Goal: Task Accomplishment & Management: Complete application form

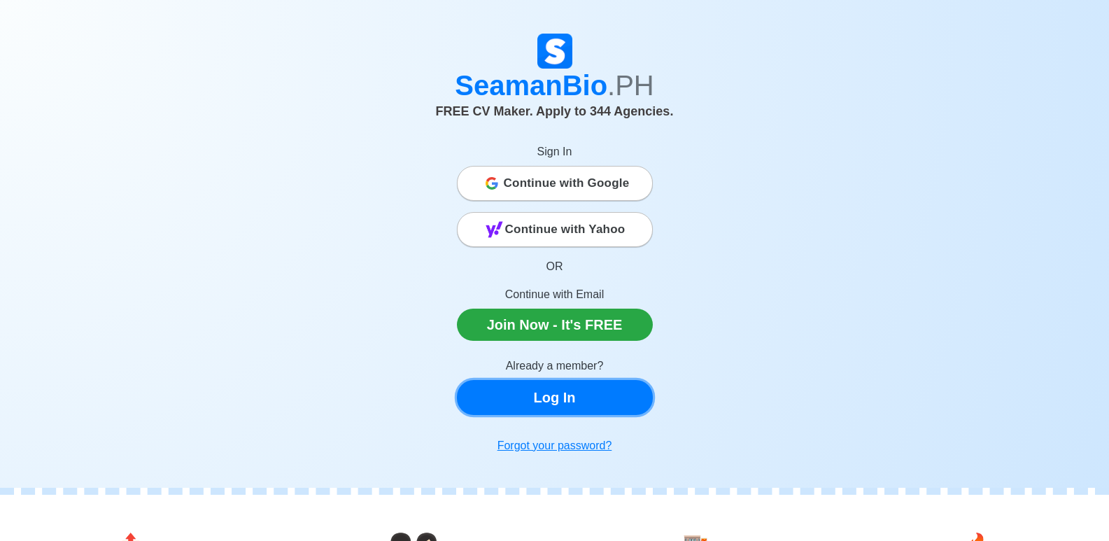
click at [559, 402] on link "Log In" at bounding box center [555, 397] width 196 height 35
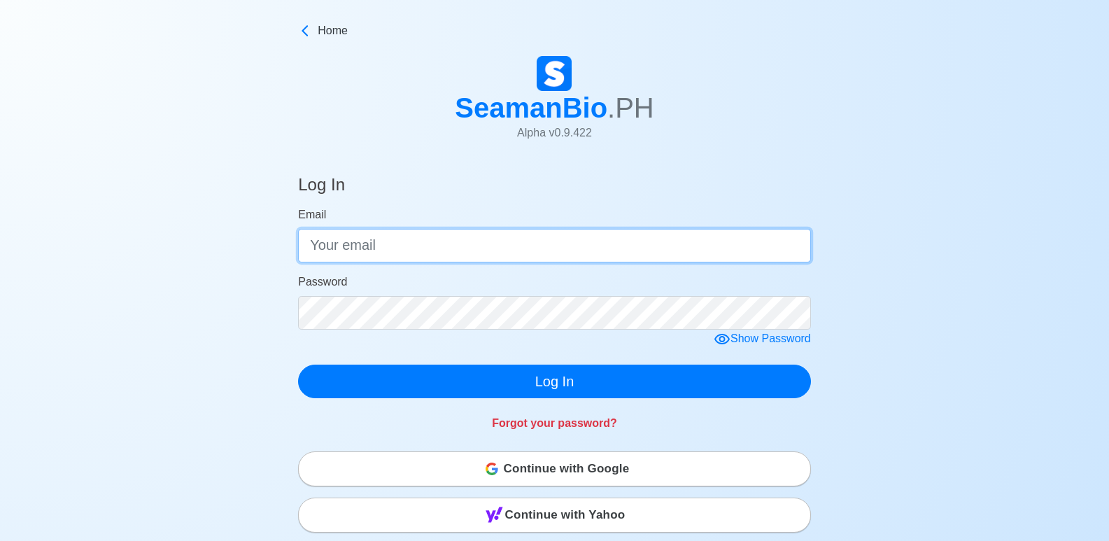
click at [466, 248] on input "Email" at bounding box center [554, 246] width 513 height 34
type input "[EMAIL_ADDRESS][DOMAIN_NAME]"
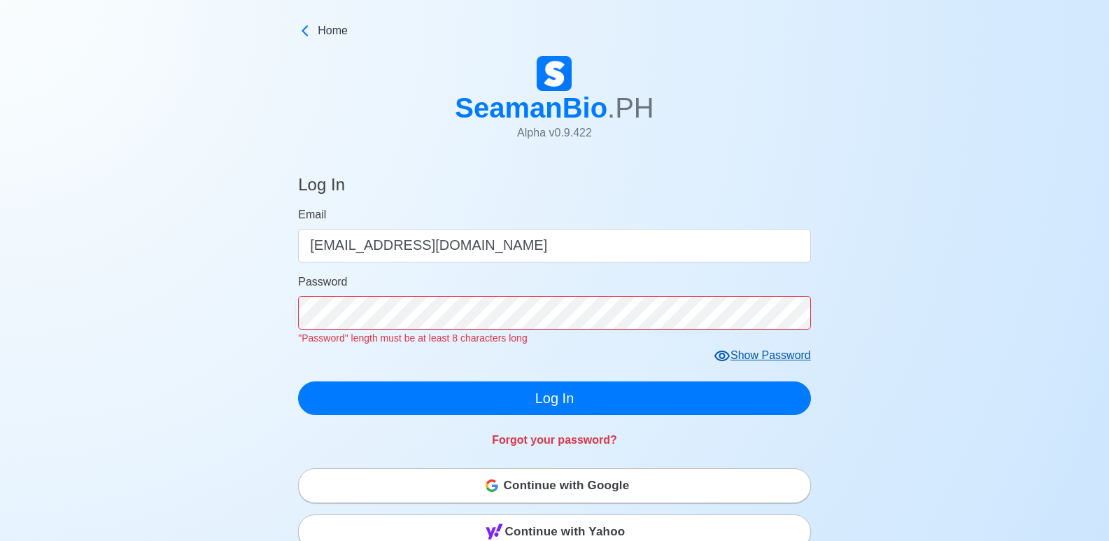
click at [735, 335] on form "Email [EMAIL_ADDRESS][DOMAIN_NAME] Password "Password" length must be at least …" at bounding box center [554, 310] width 513 height 209
click at [730, 356] on icon at bounding box center [722, 356] width 15 height 10
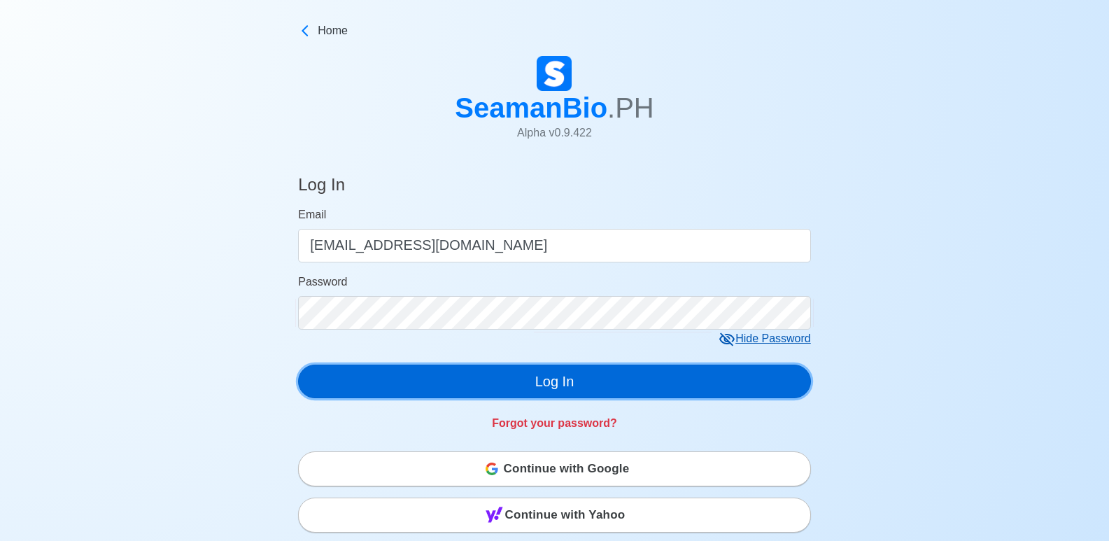
click at [428, 412] on div "Log In Email [EMAIL_ADDRESS][DOMAIN_NAME] Password Hide Password Log In Forgot …" at bounding box center [554, 300] width 513 height 285
click at [466, 389] on button "Log In" at bounding box center [554, 382] width 513 height 34
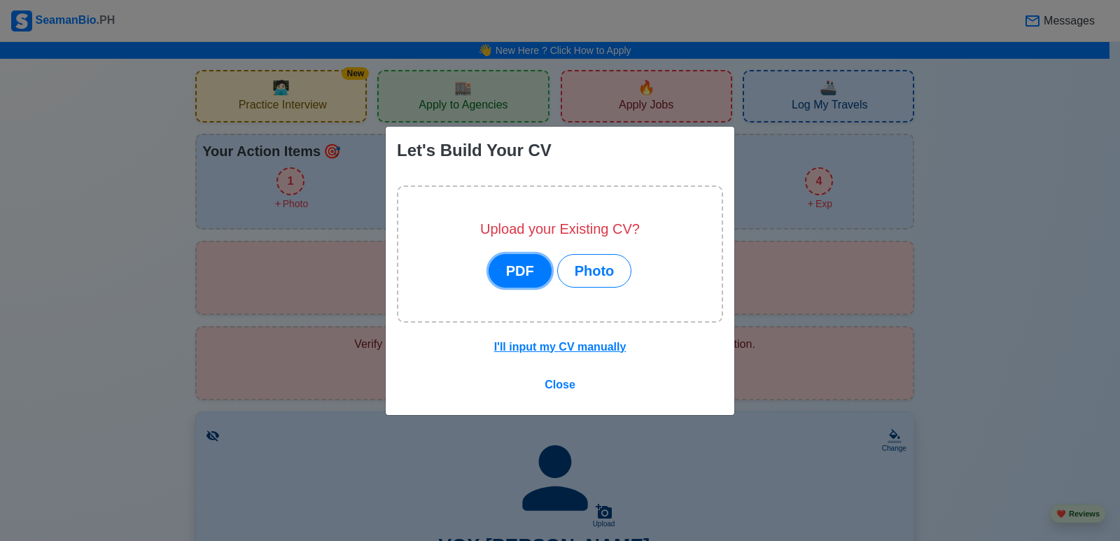
click at [517, 283] on button "PDF" at bounding box center [520, 271] width 63 height 34
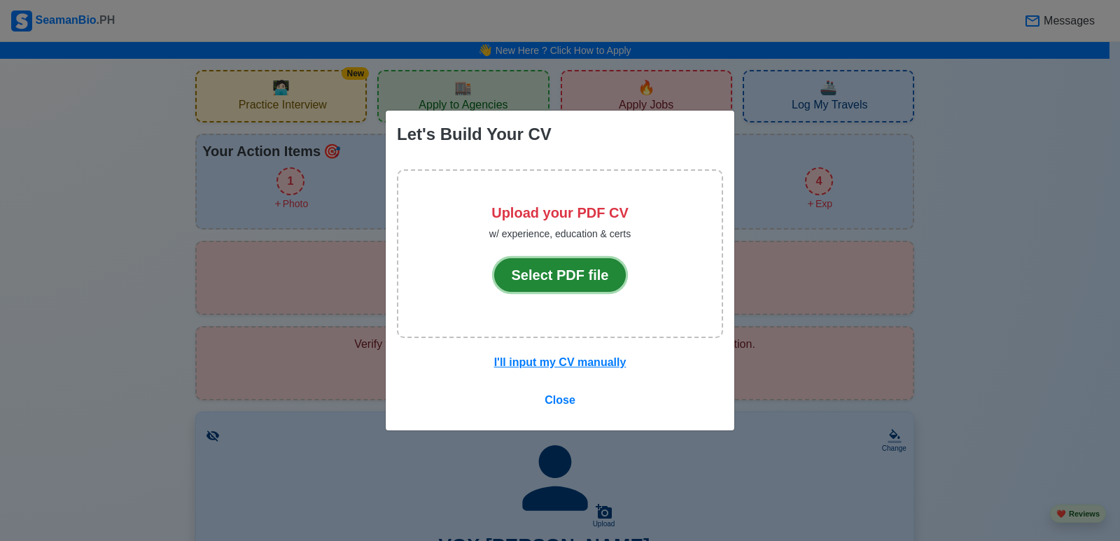
click at [549, 269] on button "Select PDF file" at bounding box center [560, 275] width 132 height 34
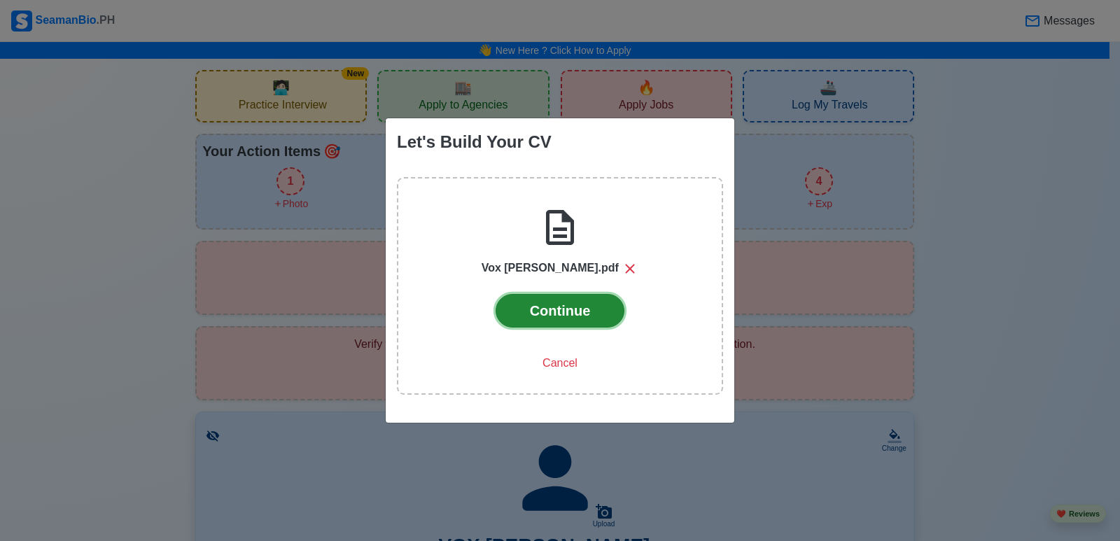
click at [562, 316] on button "Continue" at bounding box center [560, 311] width 129 height 34
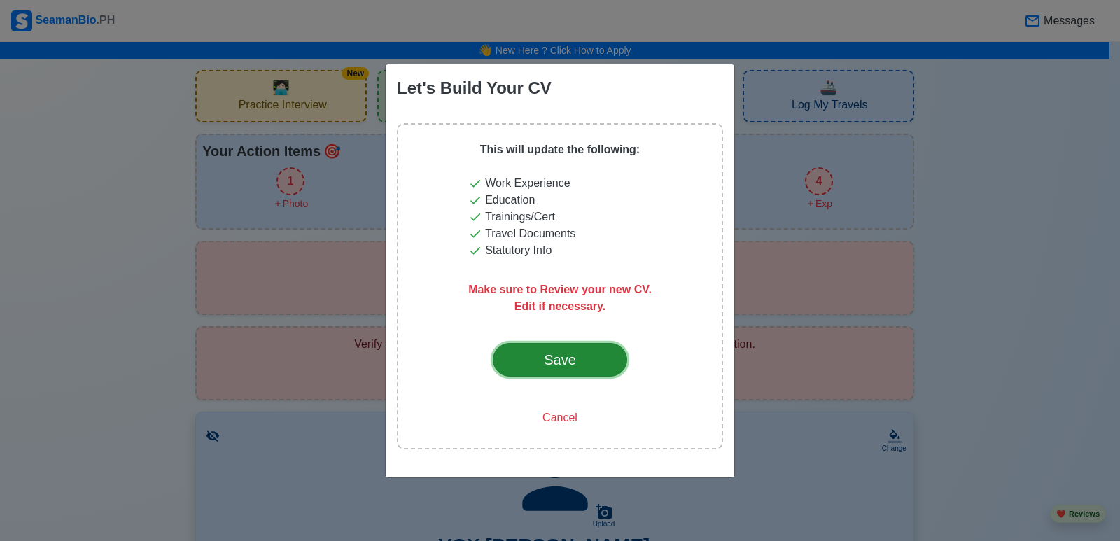
click at [564, 358] on div "Save" at bounding box center [560, 359] width 66 height 21
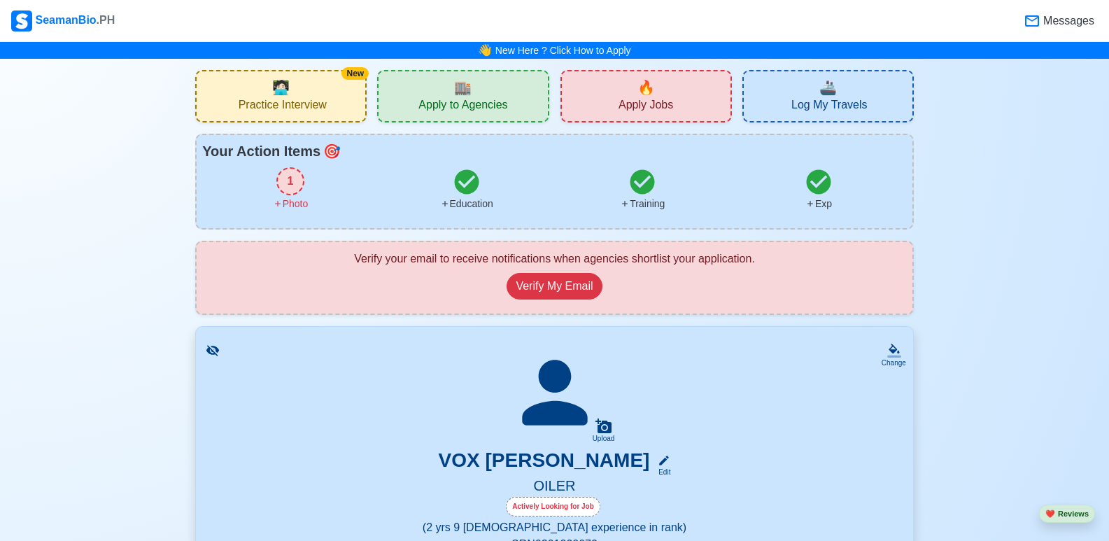
drag, startPoint x: 0, startPoint y: 0, endPoint x: 541, endPoint y: 311, distance: 624.3
click at [560, 340] on div "Change Upload VOX ALBERT M.BUSCANO Edit OILER Actively Looking for Job (2 yrs 9…" at bounding box center [554, 516] width 719 height 381
click at [605, 436] on div "Upload" at bounding box center [604, 439] width 22 height 8
click at [0, 0] on input "Upload" at bounding box center [0, 0] width 0 height 0
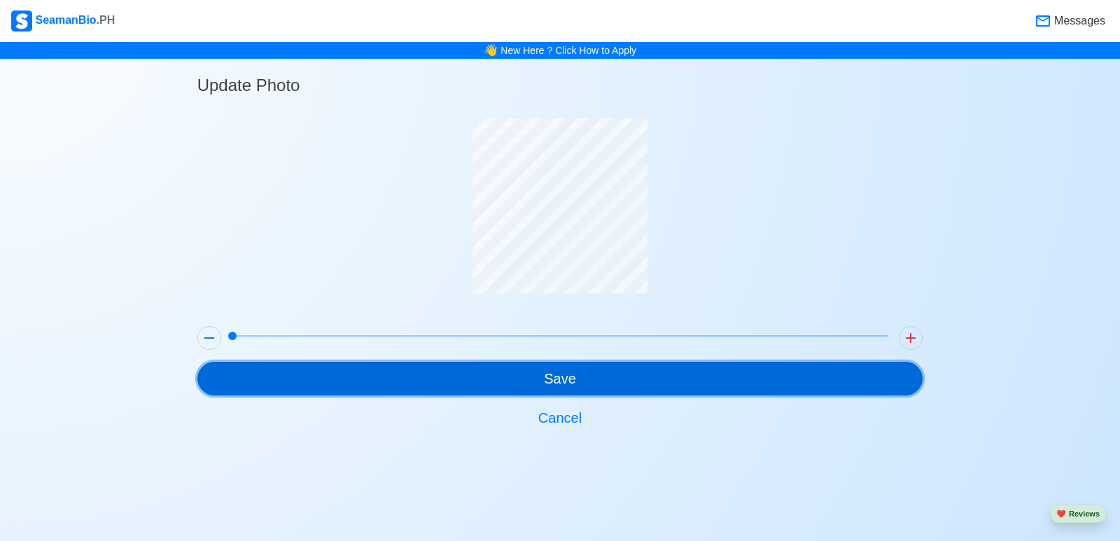
click at [429, 371] on button "Save" at bounding box center [560, 379] width 726 height 34
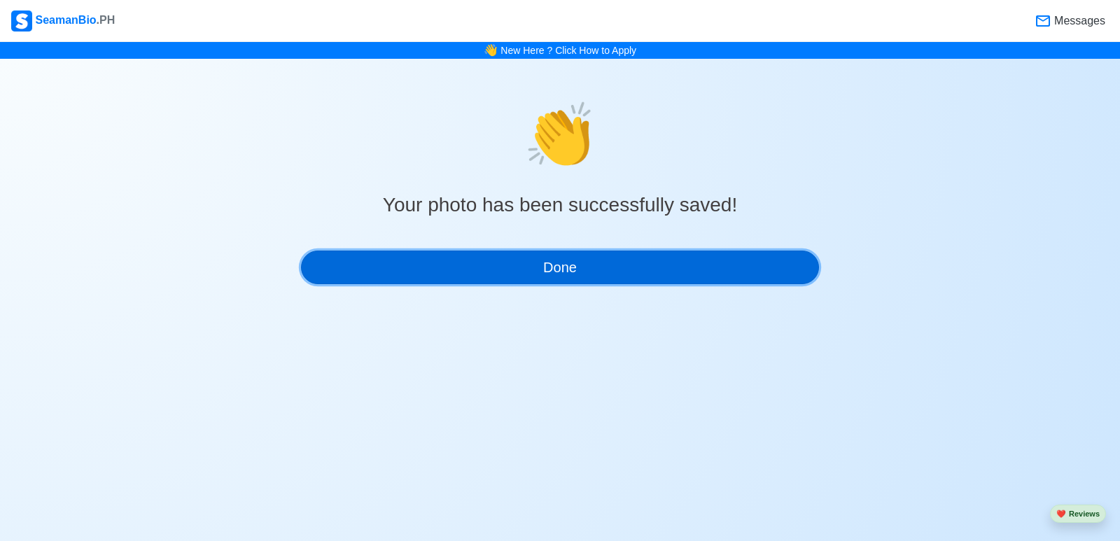
click at [526, 274] on button "Done" at bounding box center [560, 268] width 518 height 34
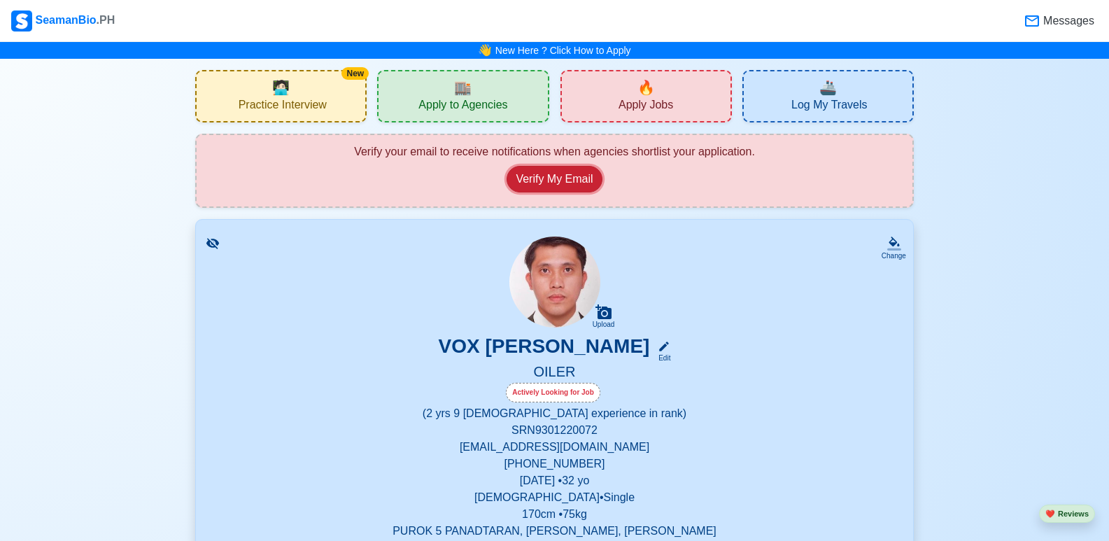
click at [524, 181] on button "Verify My Email" at bounding box center [554, 179] width 95 height 27
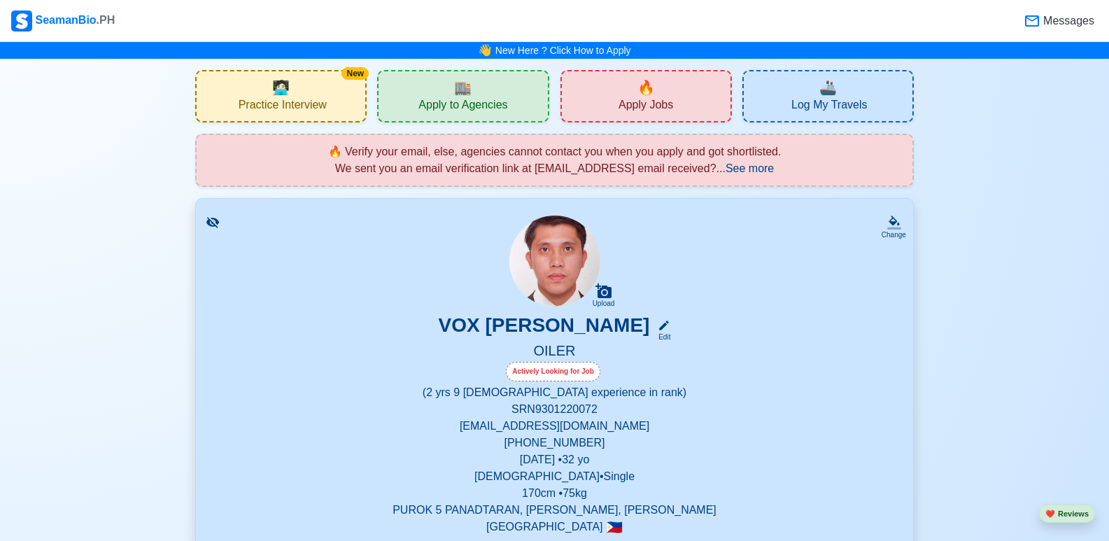
drag, startPoint x: 1028, startPoint y: 274, endPoint x: 984, endPoint y: 301, distance: 51.5
drag, startPoint x: 783, startPoint y: 365, endPoint x: 983, endPoint y: 419, distance: 207.3
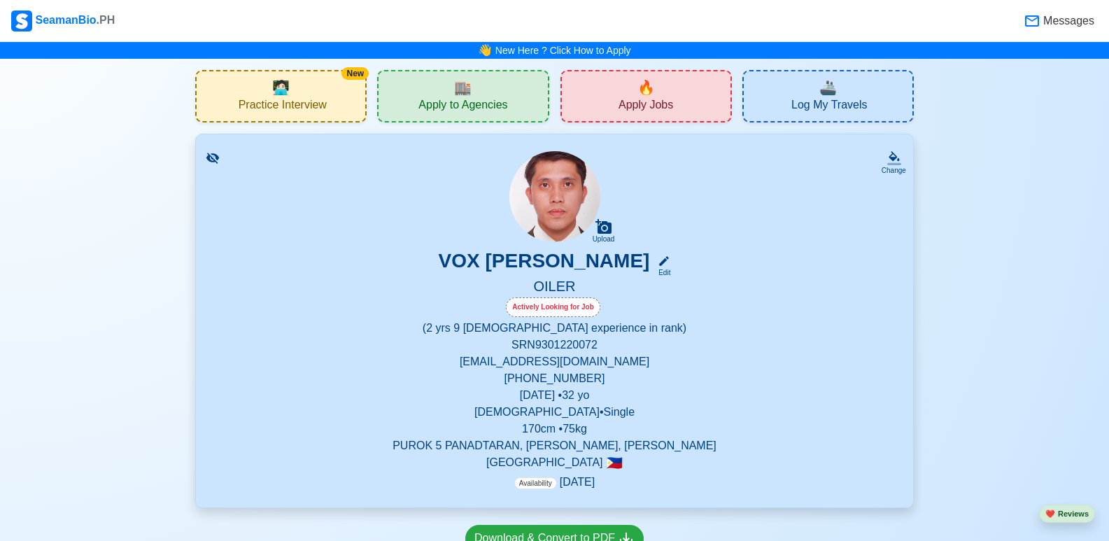
click at [206, 157] on icon at bounding box center [213, 158] width 14 height 14
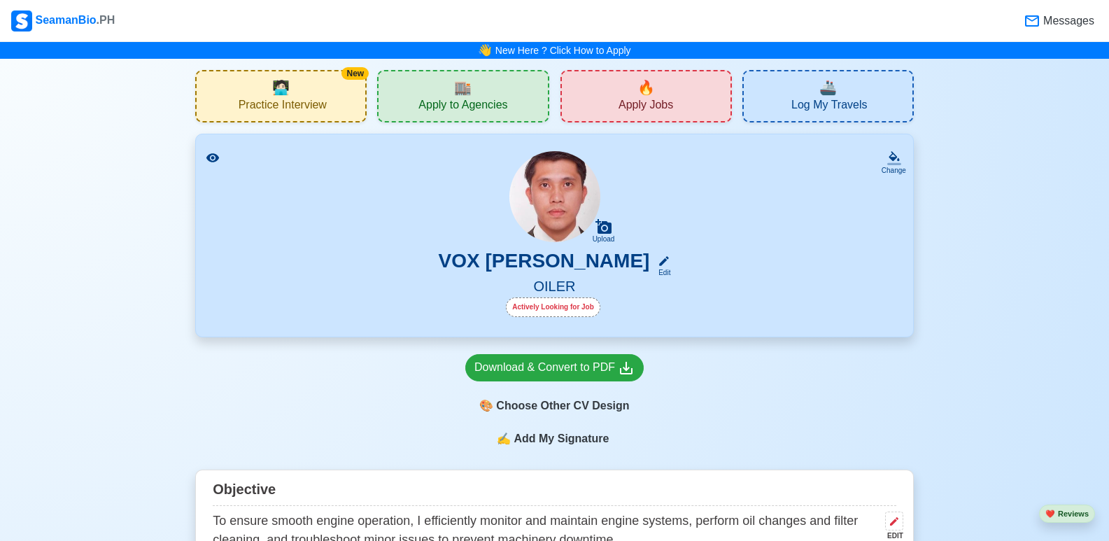
click at [209, 157] on icon at bounding box center [212, 157] width 13 height 9
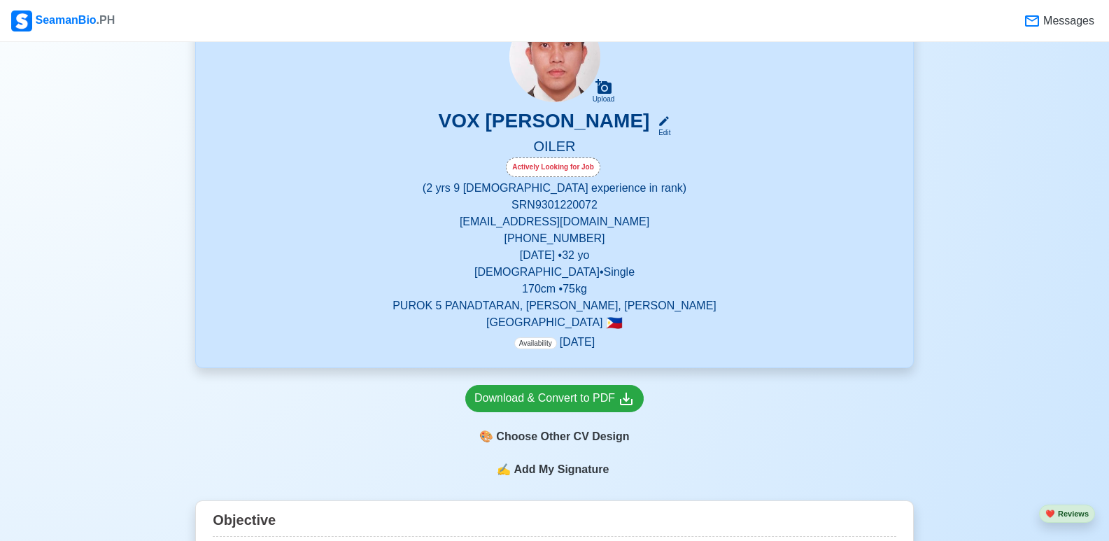
scroll to position [70, 0]
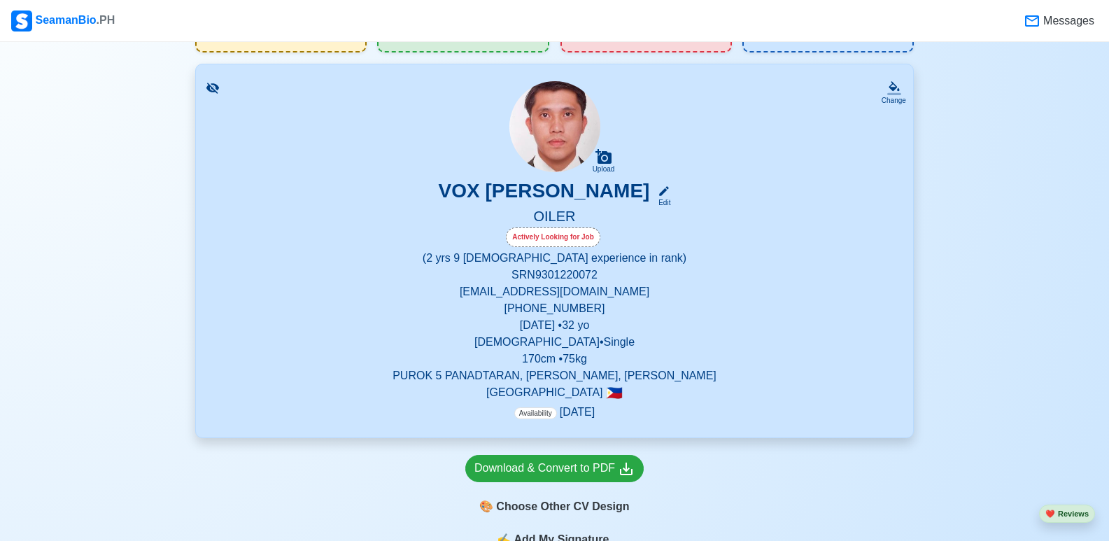
click at [540, 414] on span "Availability" at bounding box center [535, 413] width 43 height 12
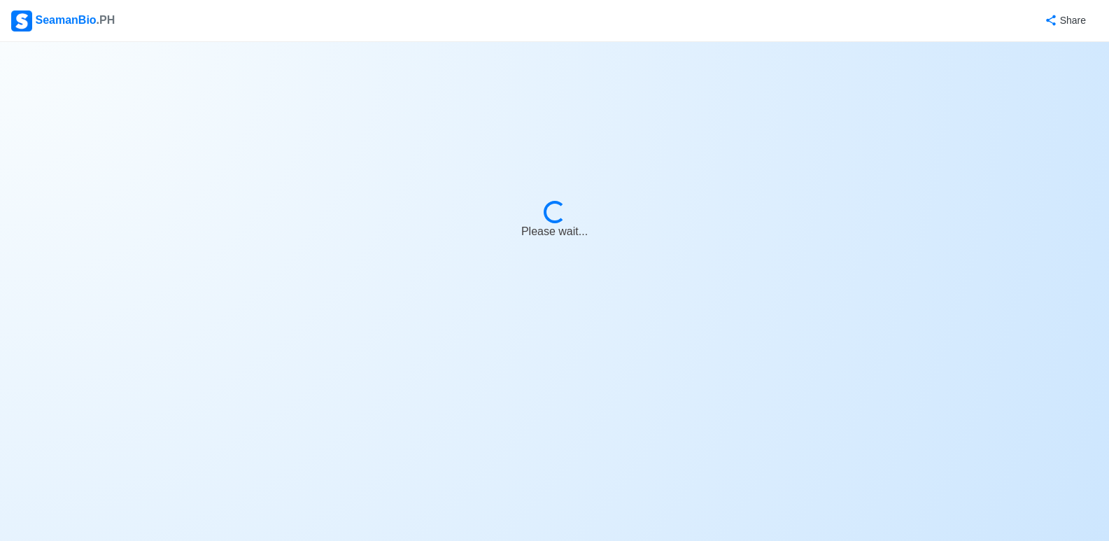
select select "Actively Looking for Job"
select select "Visible for Hiring"
select select "Single"
select select "[DEMOGRAPHIC_DATA]"
select select "PH"
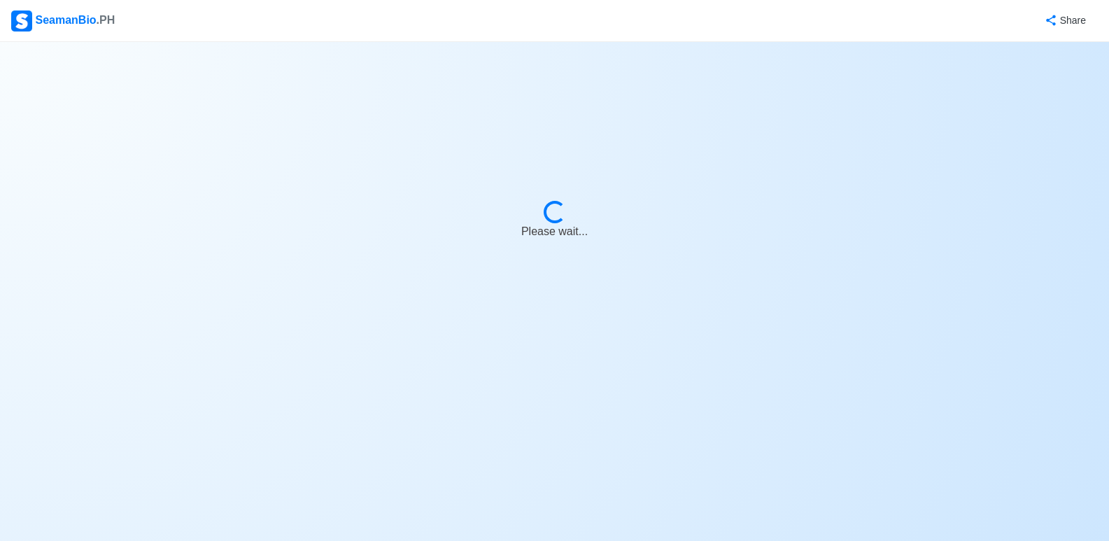
select select "2"
select select "9"
select select "1759248000000"
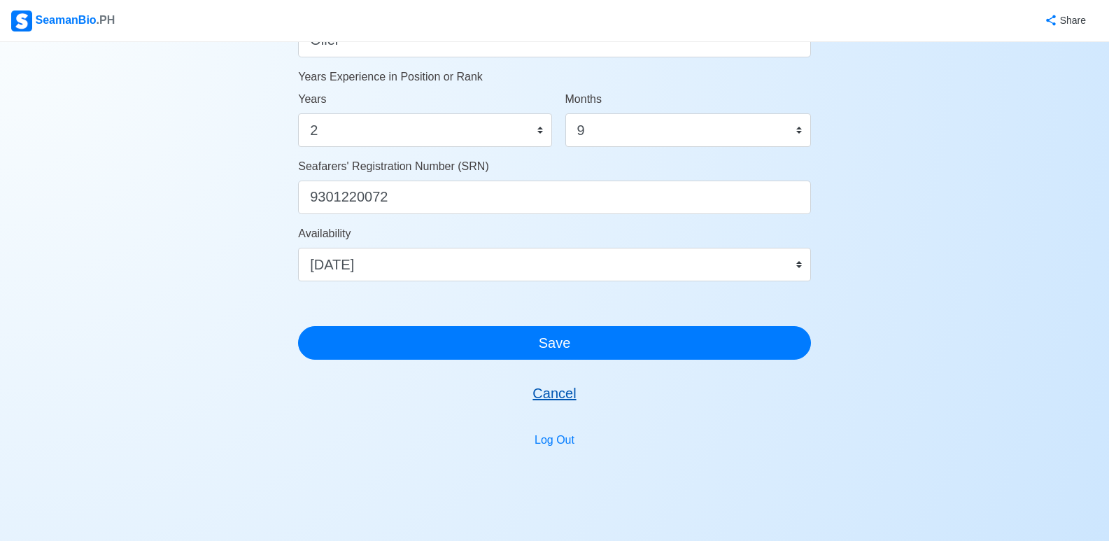
scroll to position [770, 0]
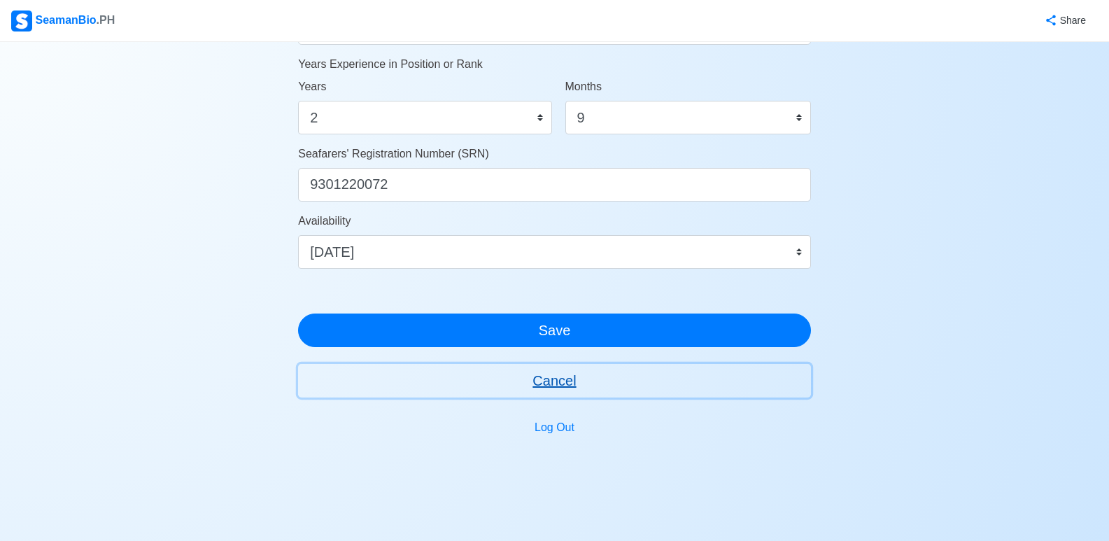
click at [552, 391] on button "Cancel" at bounding box center [554, 381] width 513 height 34
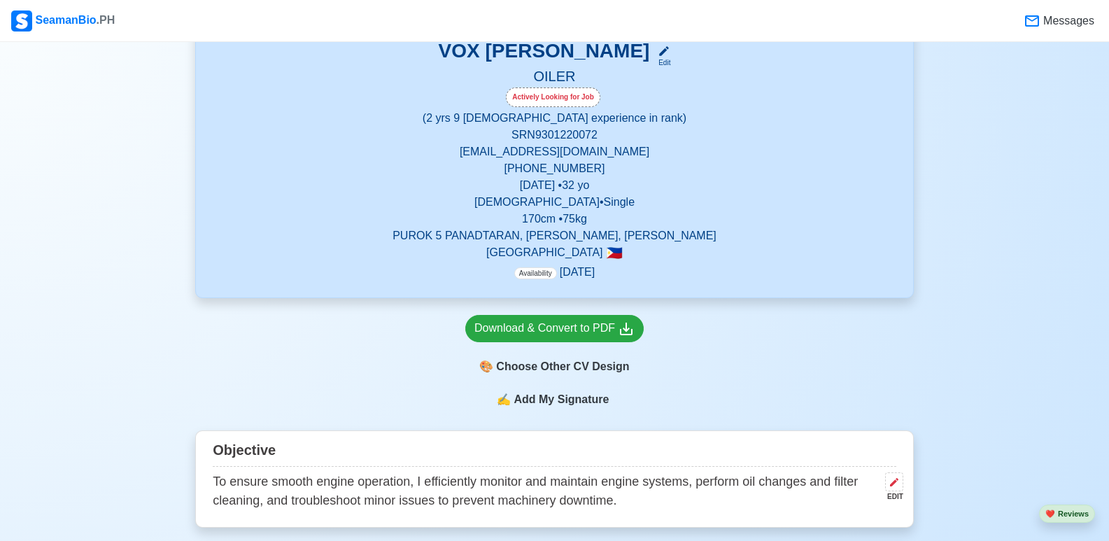
scroll to position [420, 0]
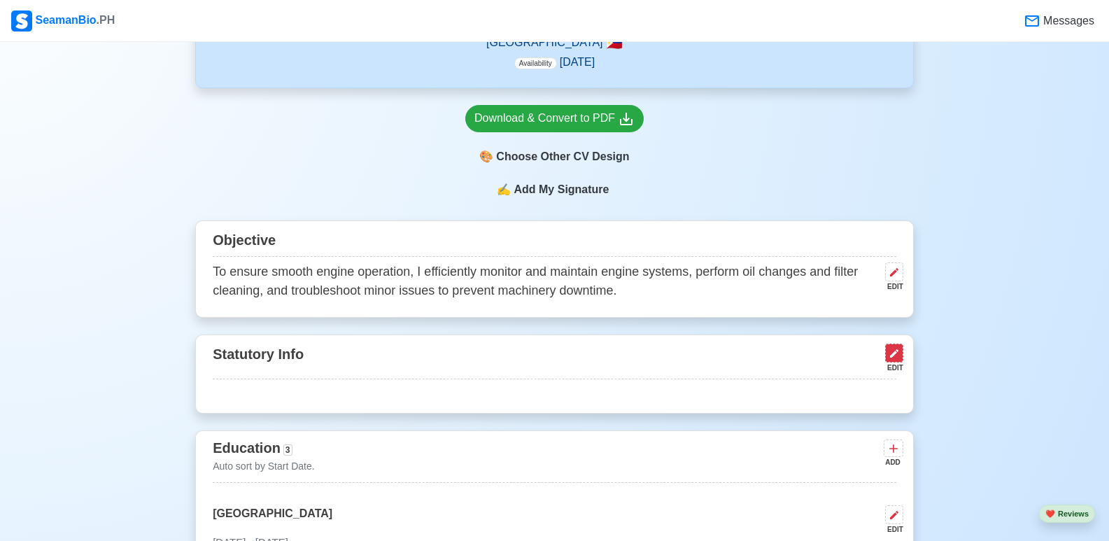
click at [897, 357] on icon at bounding box center [894, 353] width 11 height 11
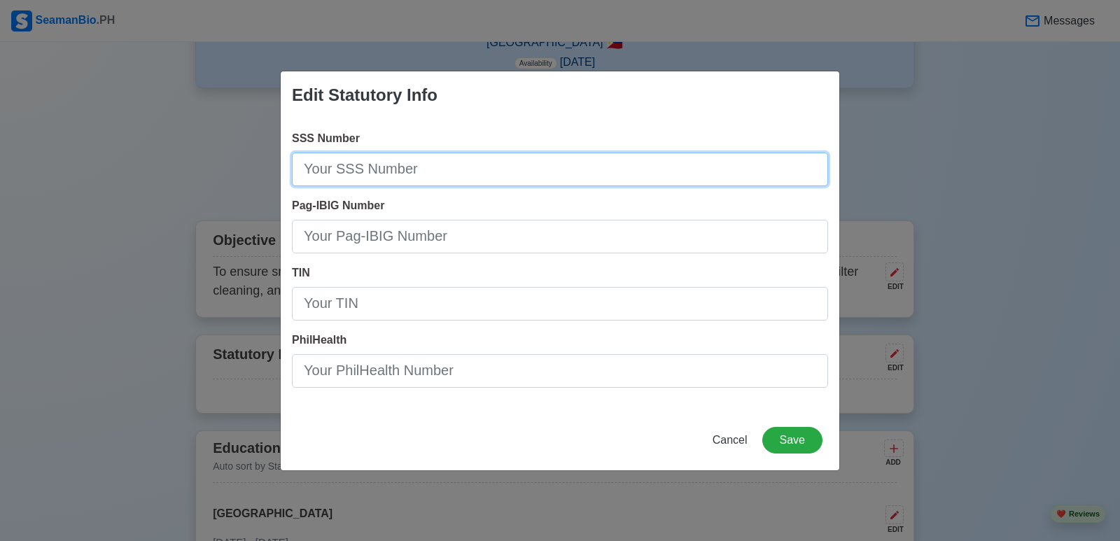
click at [446, 167] on input "SSS Number" at bounding box center [560, 170] width 536 height 34
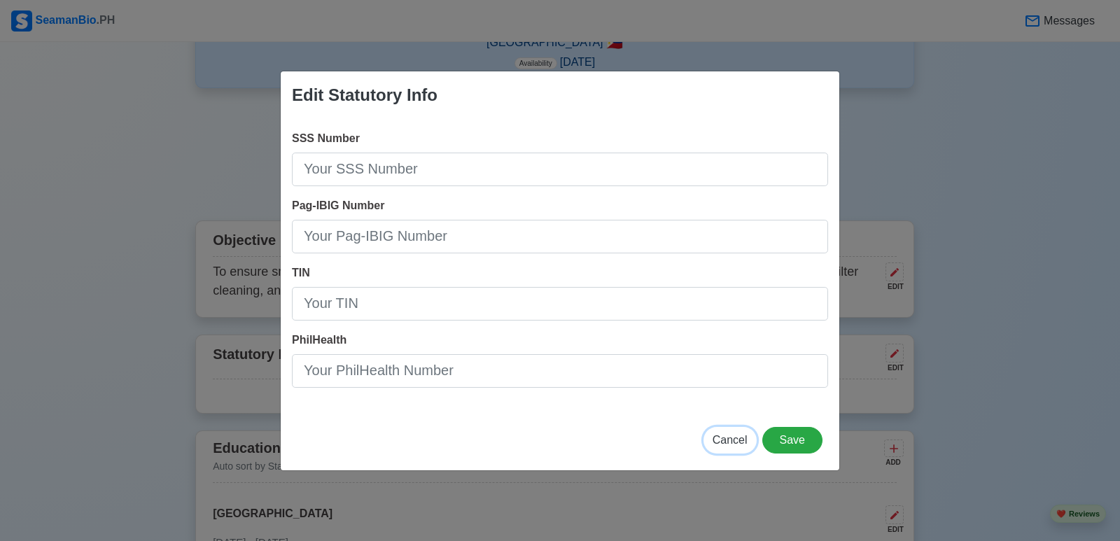
click at [733, 441] on span "Cancel" at bounding box center [730, 440] width 35 height 12
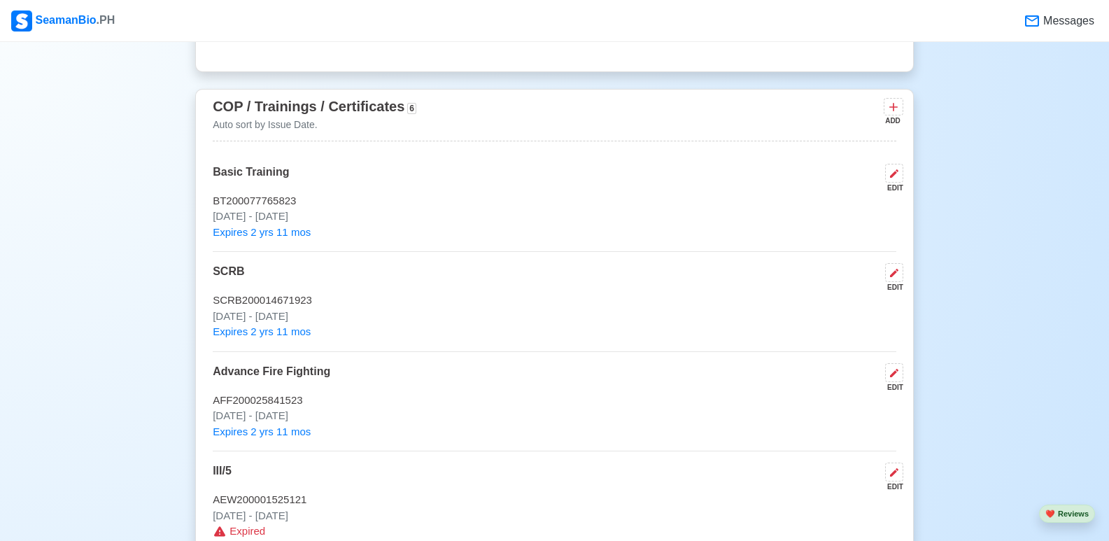
scroll to position [2030, 0]
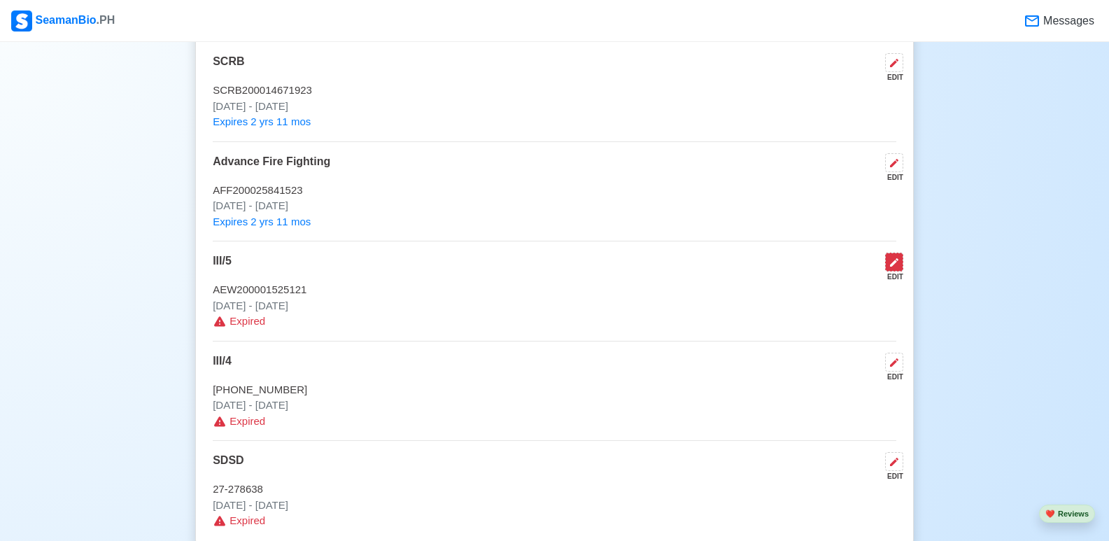
click at [895, 272] on button at bounding box center [894, 262] width 18 height 19
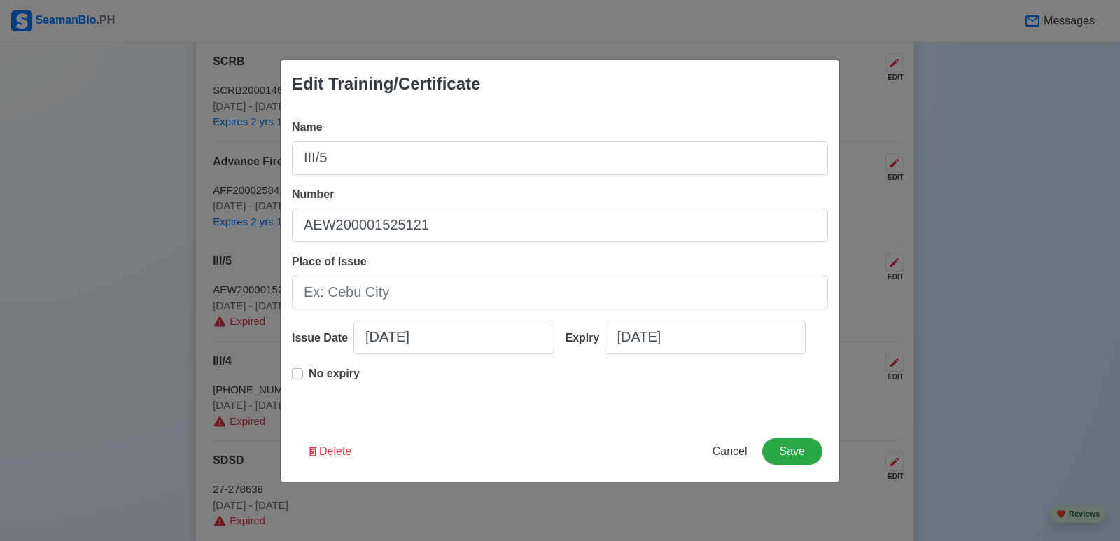
click at [309, 372] on label "No expiry" at bounding box center [334, 379] width 51 height 28
type input "[DATE]"
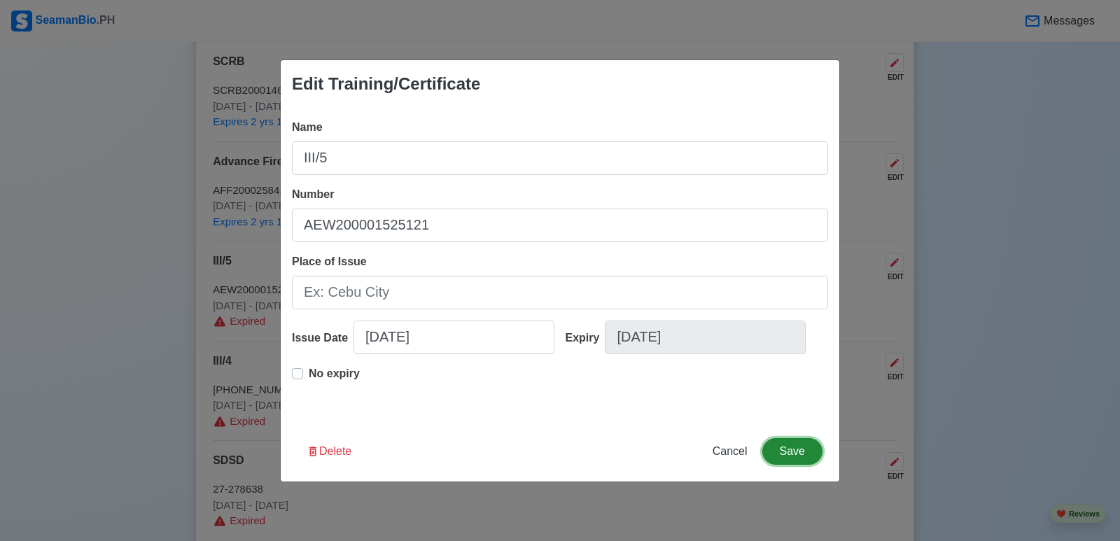
click at [789, 451] on button "Save" at bounding box center [792, 451] width 60 height 27
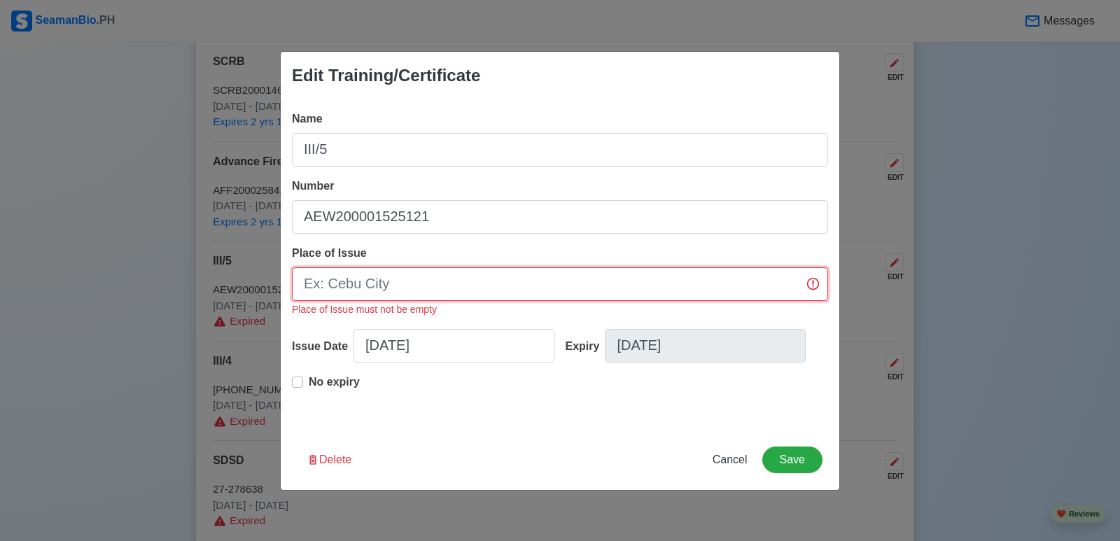
click at [652, 294] on input "Place of Issue" at bounding box center [560, 284] width 536 height 34
type input "[GEOGRAPHIC_DATA]"
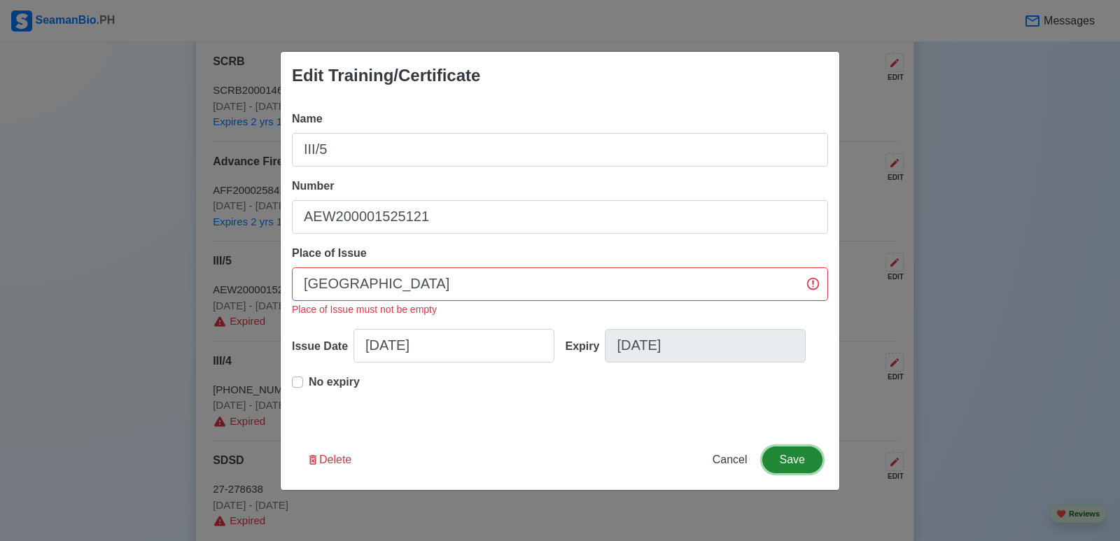
click at [797, 465] on button "Save" at bounding box center [792, 460] width 60 height 27
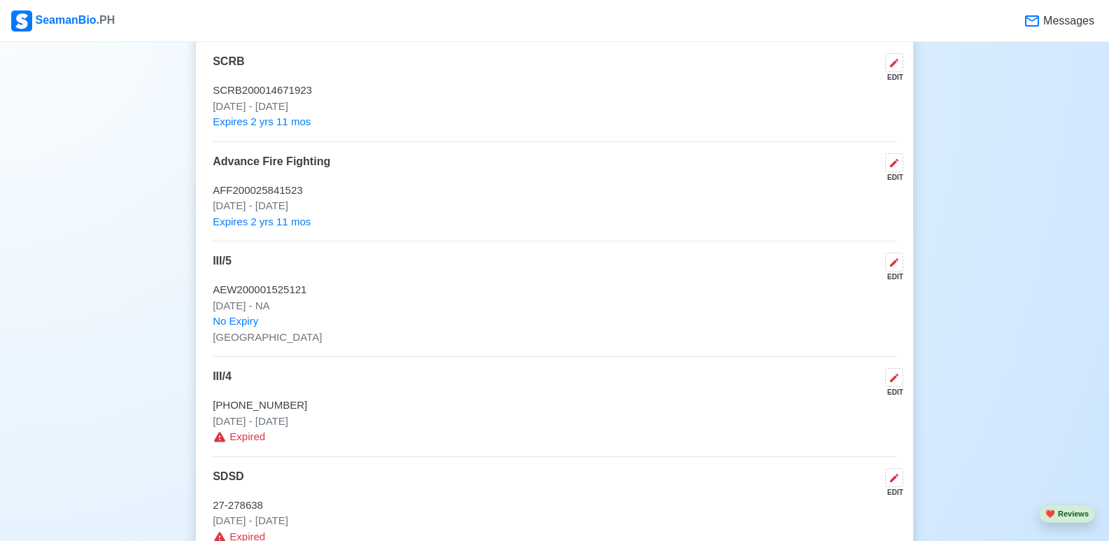
scroll to position [2170, 0]
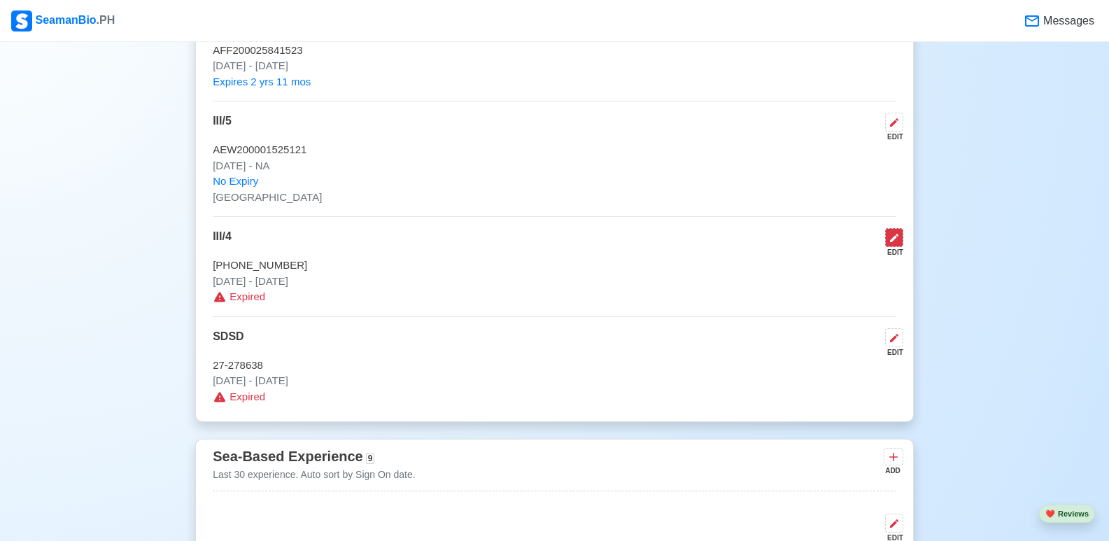
click at [899, 244] on icon at bounding box center [894, 237] width 11 height 11
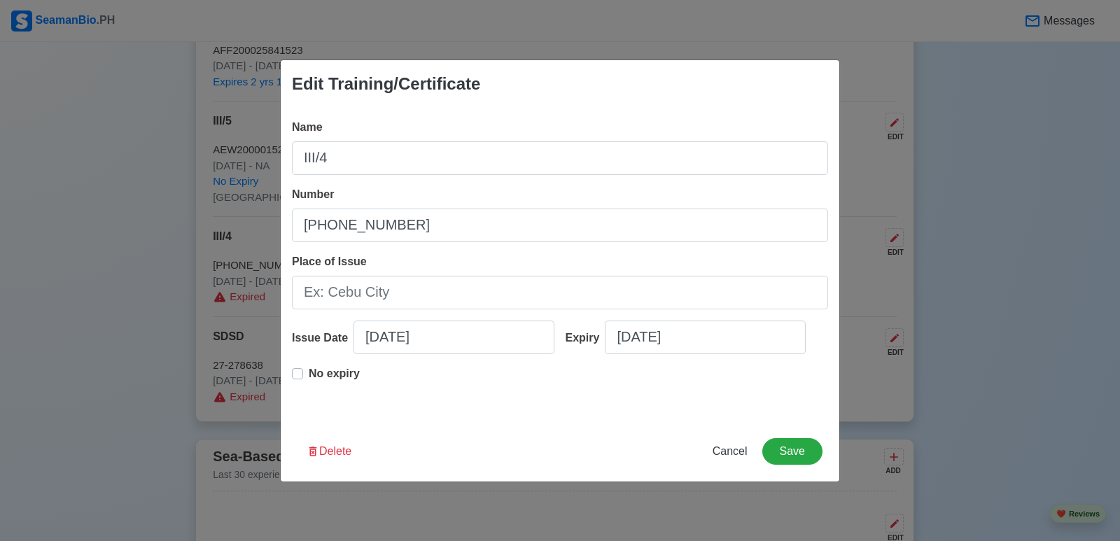
click at [301, 379] on div "No expiry" at bounding box center [326, 379] width 68 height 28
click at [309, 375] on label "No expiry" at bounding box center [334, 379] width 51 height 28
type input "[DATE]"
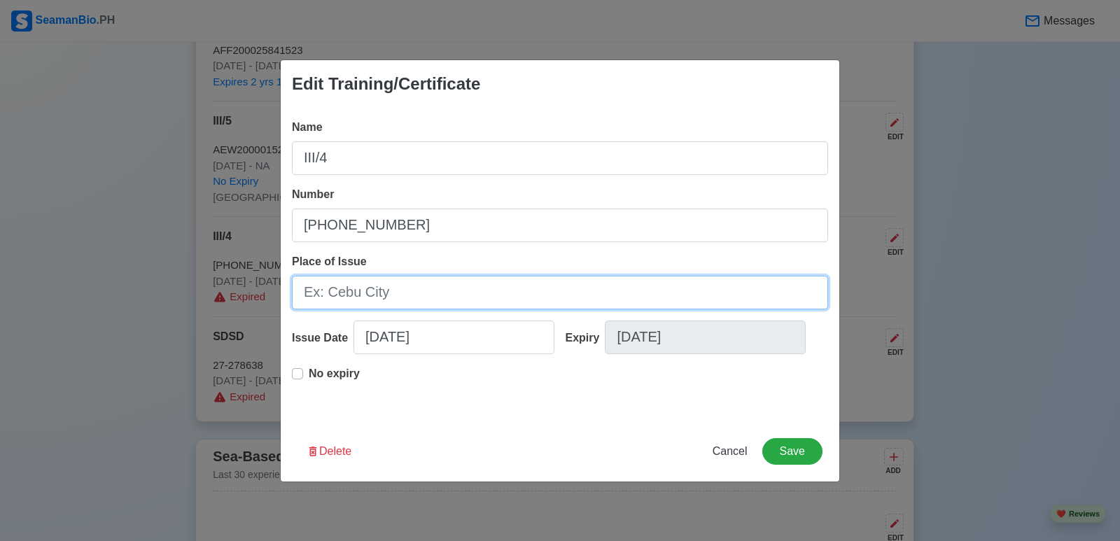
click at [384, 293] on input "Place of Issue" at bounding box center [560, 293] width 536 height 34
type input "[GEOGRAPHIC_DATA]"
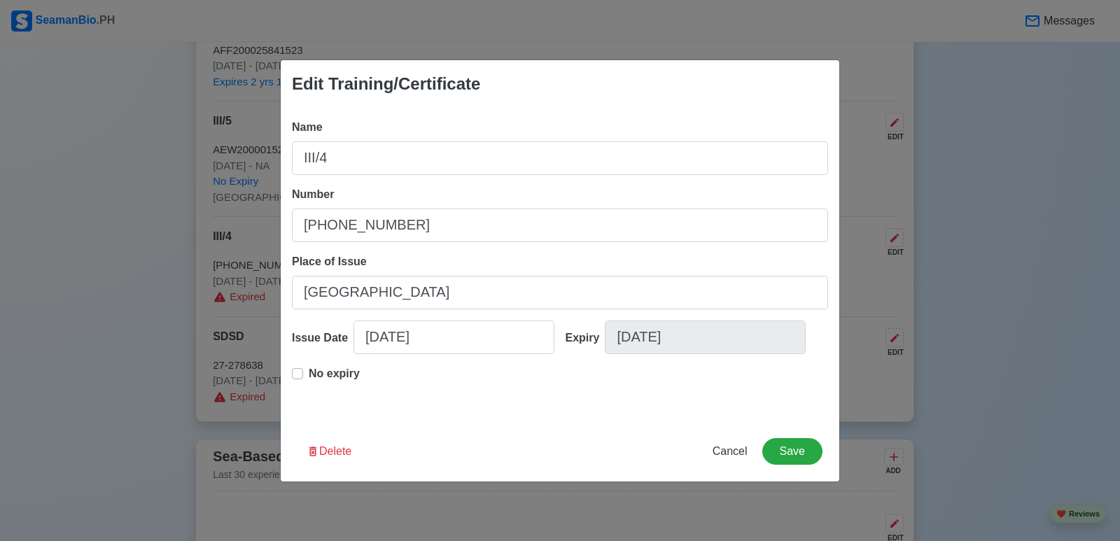
click at [794, 465] on div "Delete Cancel Save" at bounding box center [560, 459] width 559 height 43
click at [801, 459] on button "Save" at bounding box center [792, 451] width 60 height 27
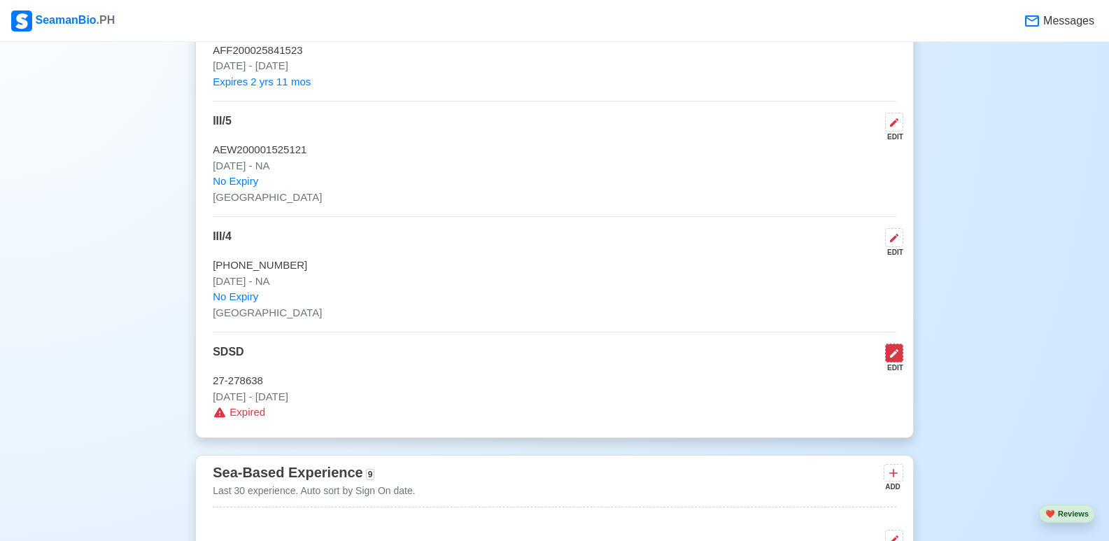
click at [897, 359] on icon at bounding box center [894, 353] width 11 height 11
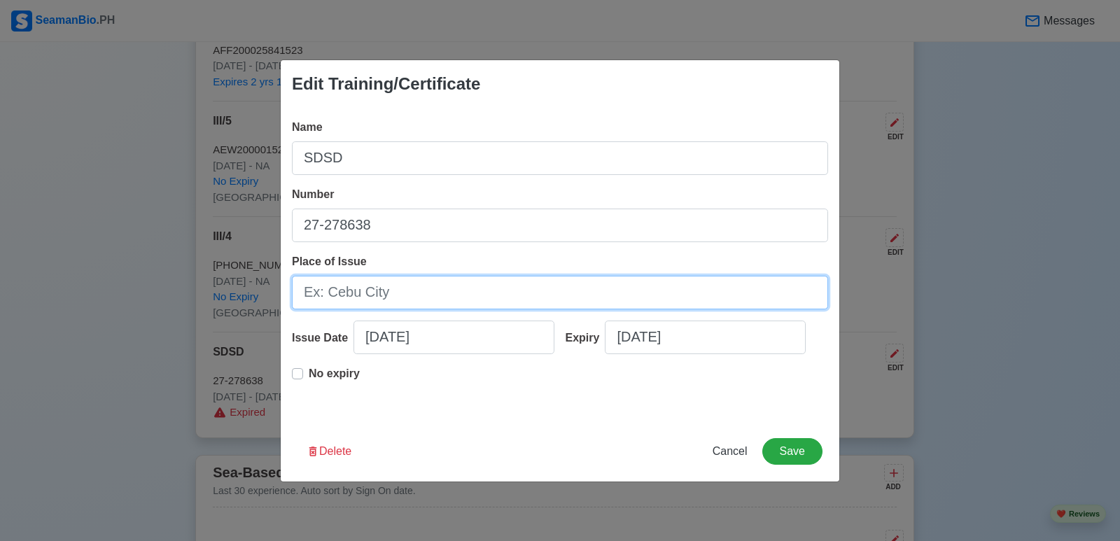
click at [396, 284] on input "Place of Issue" at bounding box center [560, 293] width 536 height 34
type input "[GEOGRAPHIC_DATA]"
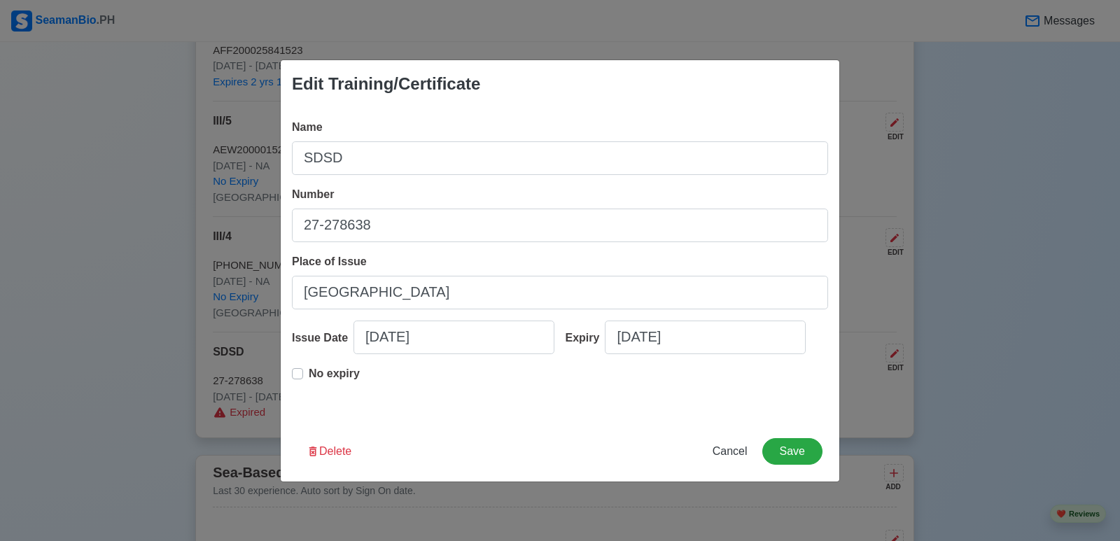
click at [309, 374] on label "No expiry" at bounding box center [334, 379] width 51 height 28
type input "[DATE]"
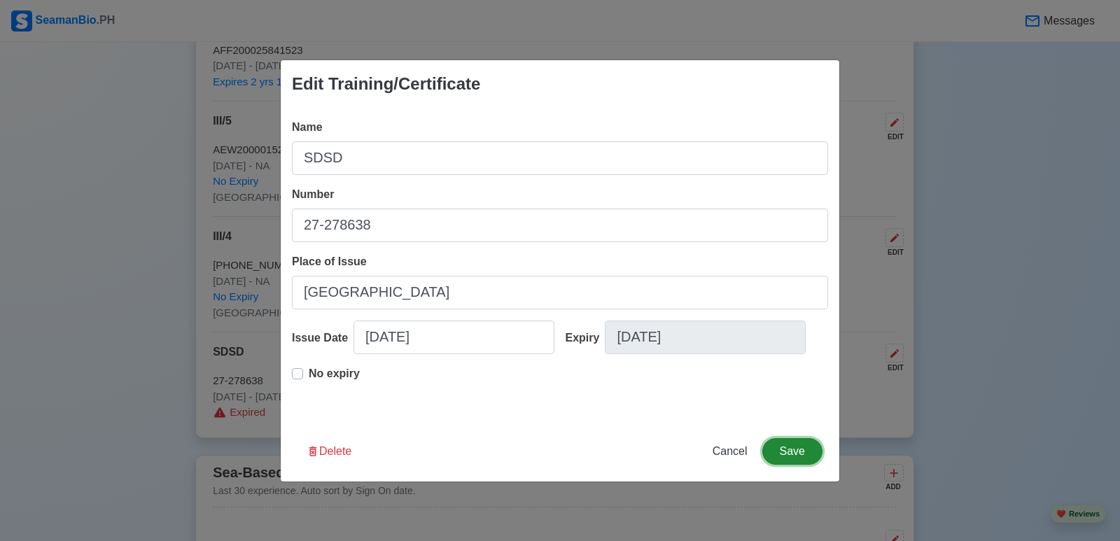
click at [802, 445] on button "Save" at bounding box center [792, 451] width 60 height 27
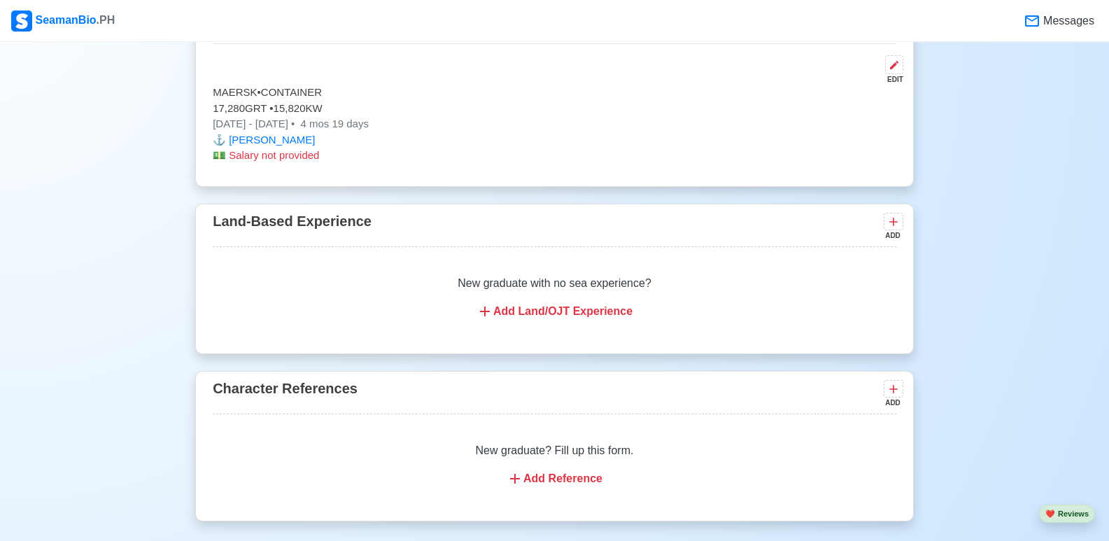
scroll to position [3850, 0]
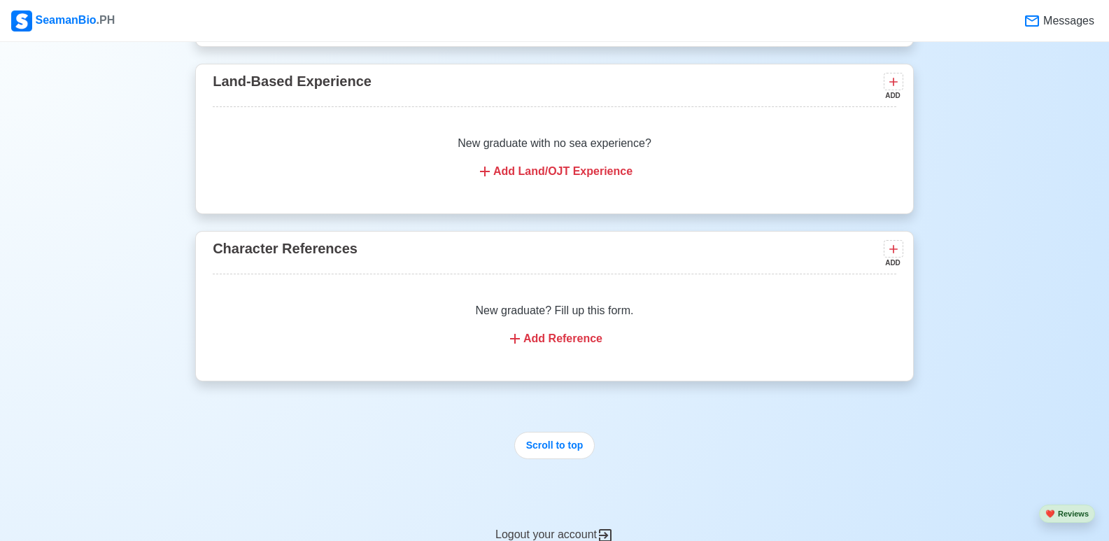
click at [566, 347] on div "Add Reference" at bounding box center [555, 338] width 650 height 17
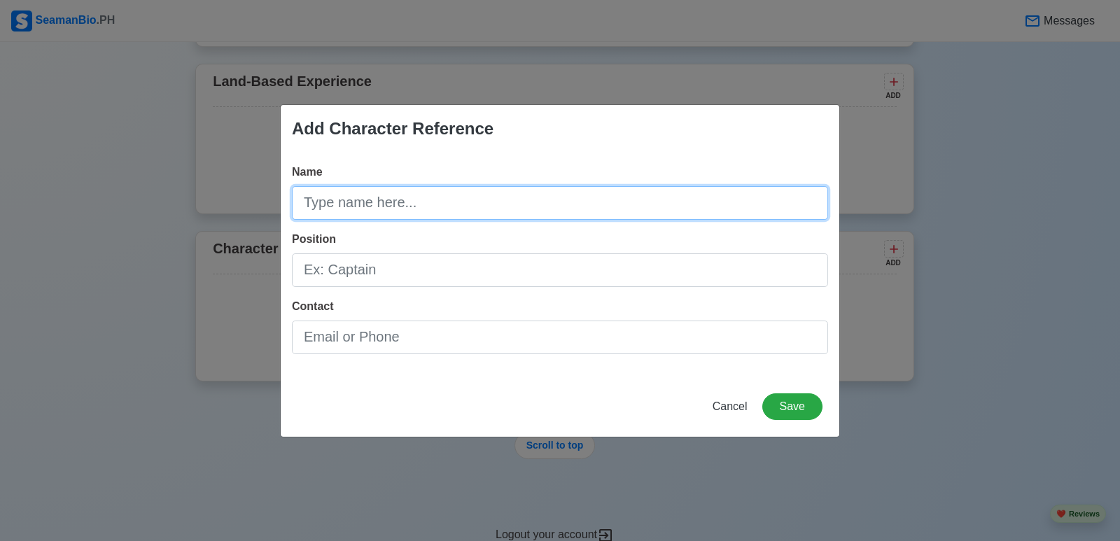
click at [364, 199] on input "Name" at bounding box center [560, 203] width 536 height 34
type input "r"
type input "e"
type input "Renan Memorial"
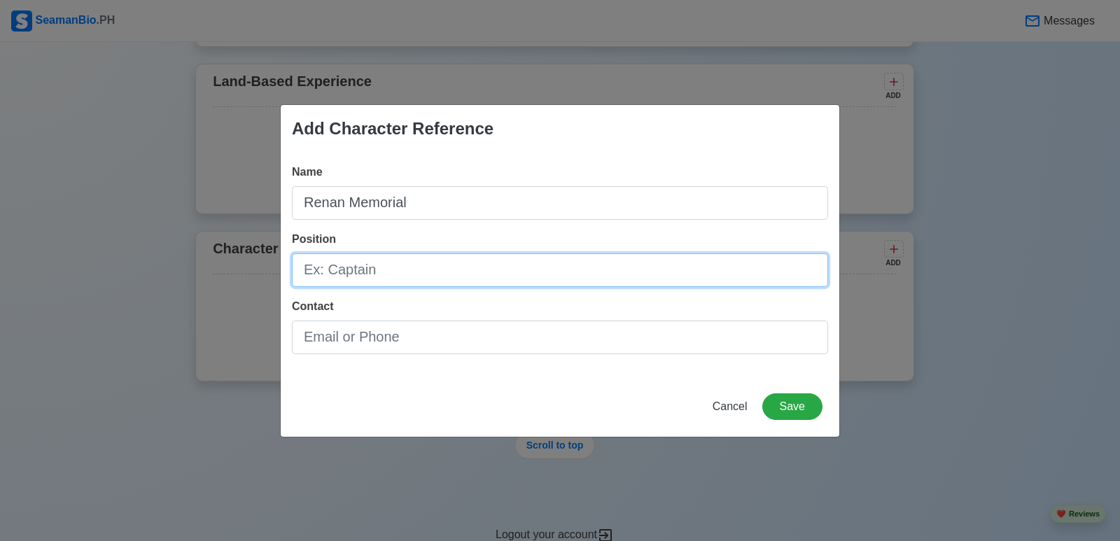
click at [372, 272] on input "Position" at bounding box center [560, 270] width 536 height 34
type input "3e"
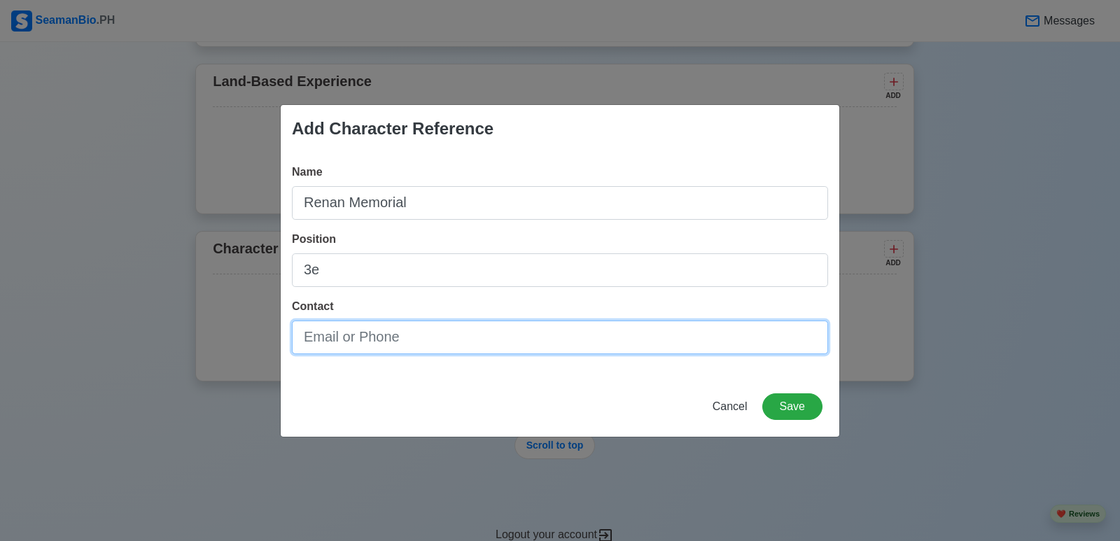
click at [344, 333] on input "Contact" at bounding box center [560, 338] width 536 height 34
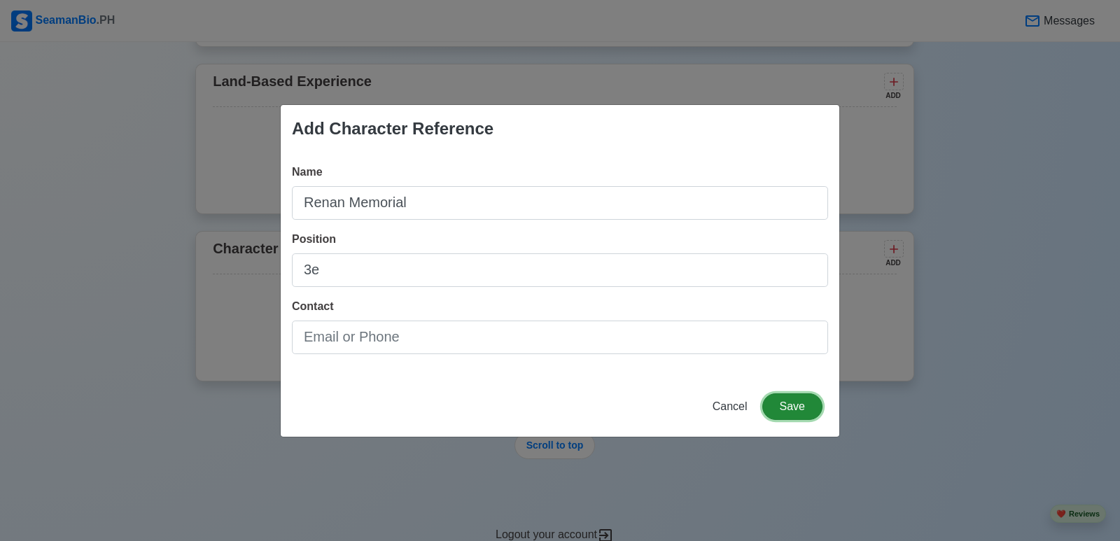
click at [776, 409] on button "Save" at bounding box center [792, 406] width 60 height 27
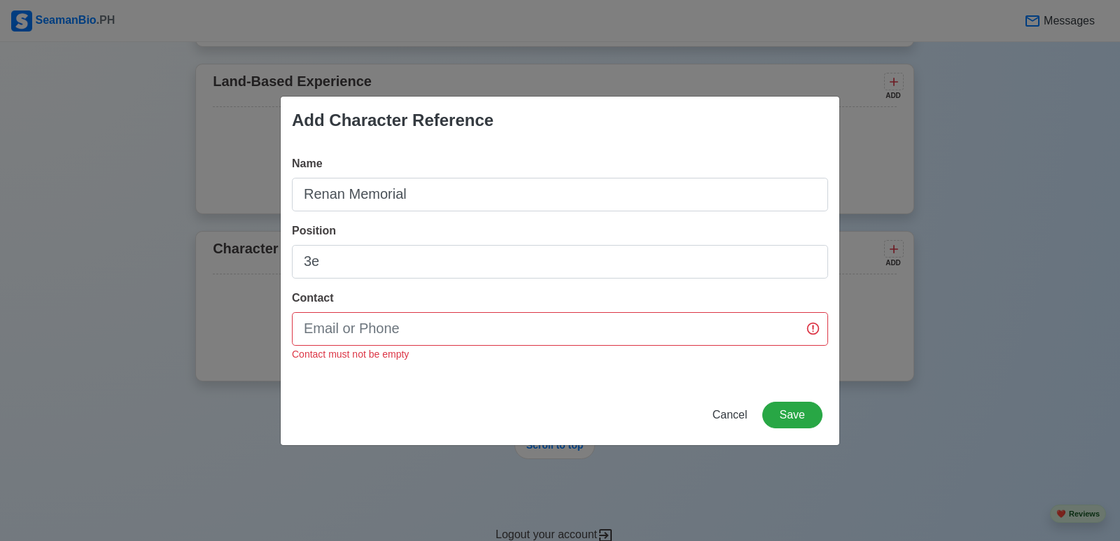
click at [1076, 228] on div "Add Character Reference Name [PERSON_NAME] Memorial Position 3e Contact Contact…" at bounding box center [560, 270] width 1120 height 541
click at [538, 319] on input "Contact" at bounding box center [560, 329] width 536 height 34
click at [740, 420] on span "Cancel" at bounding box center [730, 415] width 35 height 12
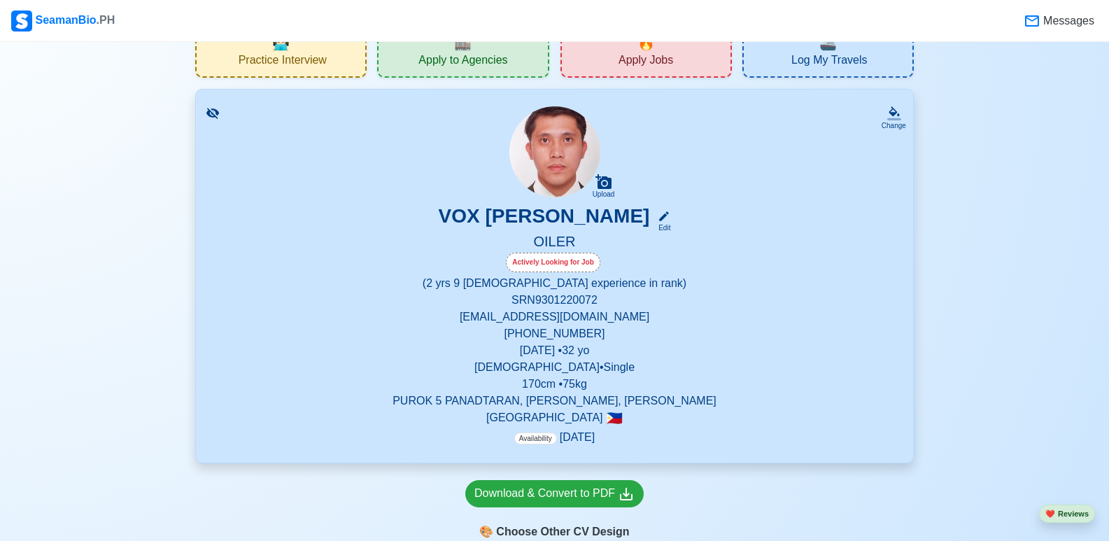
scroll to position [0, 0]
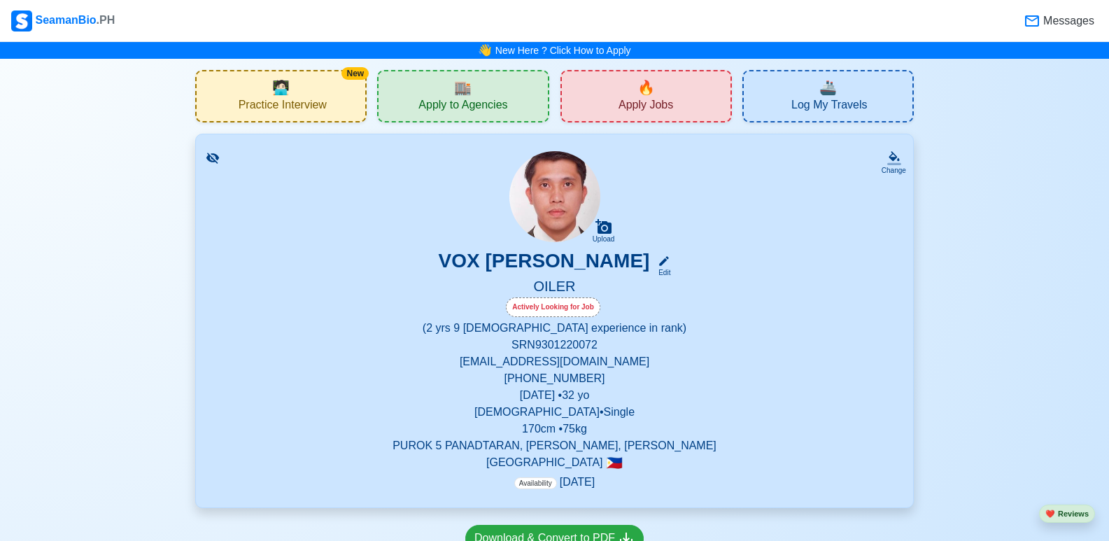
click at [639, 107] on span "Apply Jobs" at bounding box center [646, 106] width 55 height 17
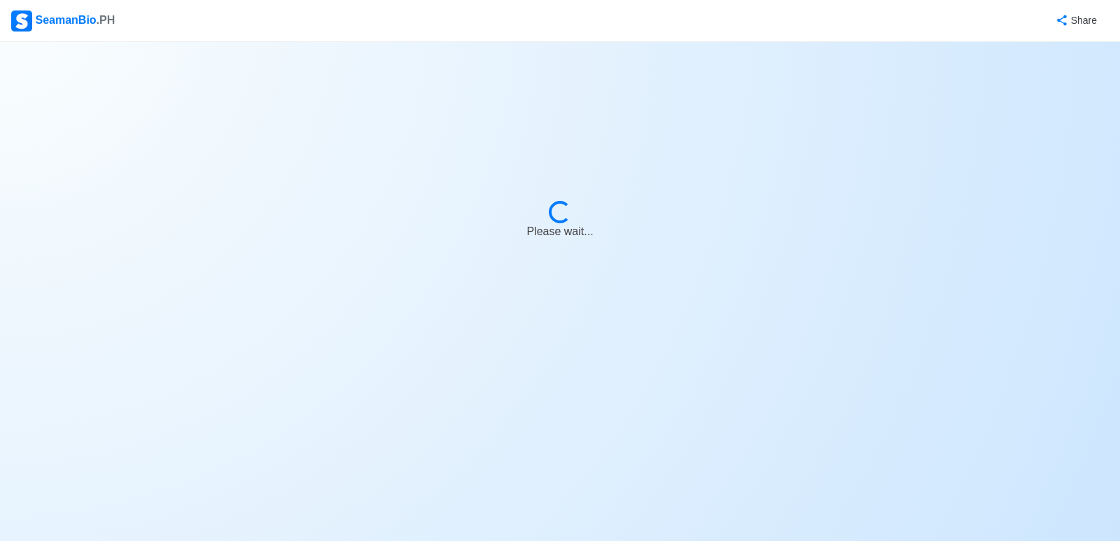
select select "Oiler"
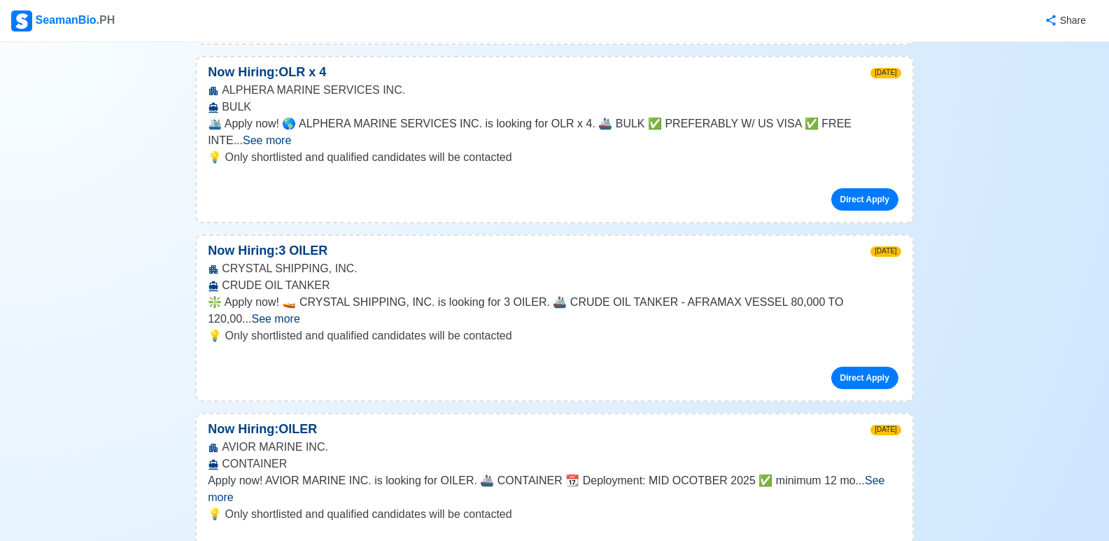
scroll to position [700, 0]
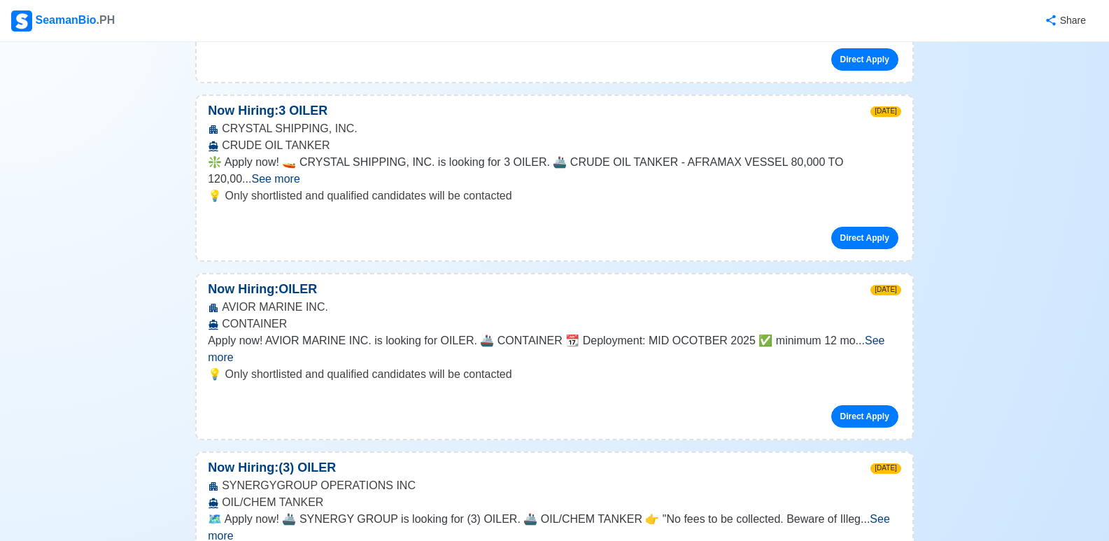
click at [418, 513] on span "🗺️ Apply now! 🚢 SYNERGY GROUP is looking for (3) OILER. 🚢 OIL/CHEM TANKER 👉 "No…" at bounding box center [534, 519] width 653 height 12
click at [878, 513] on span "See more" at bounding box center [549, 527] width 682 height 29
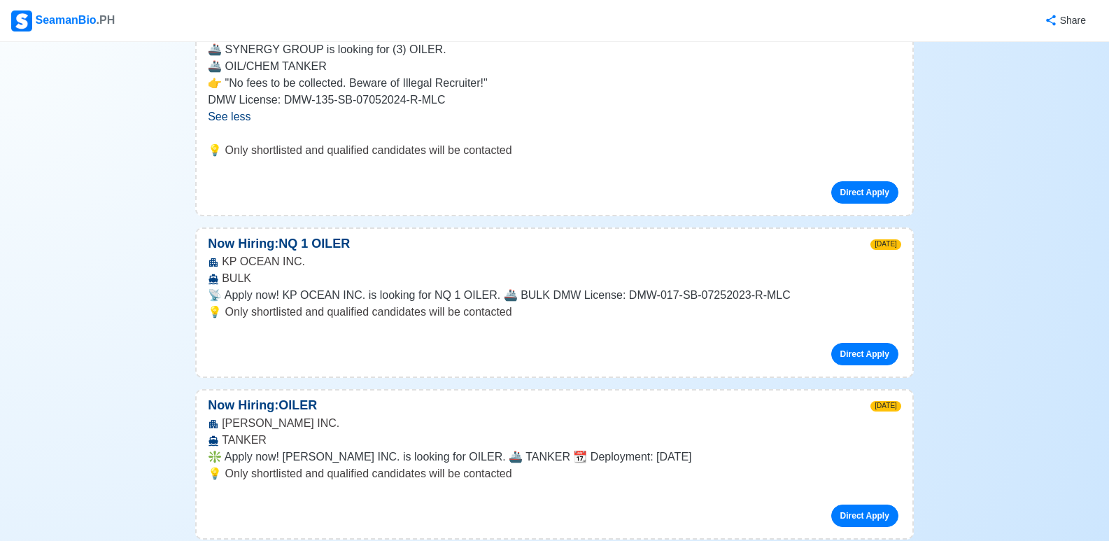
scroll to position [1190, 0]
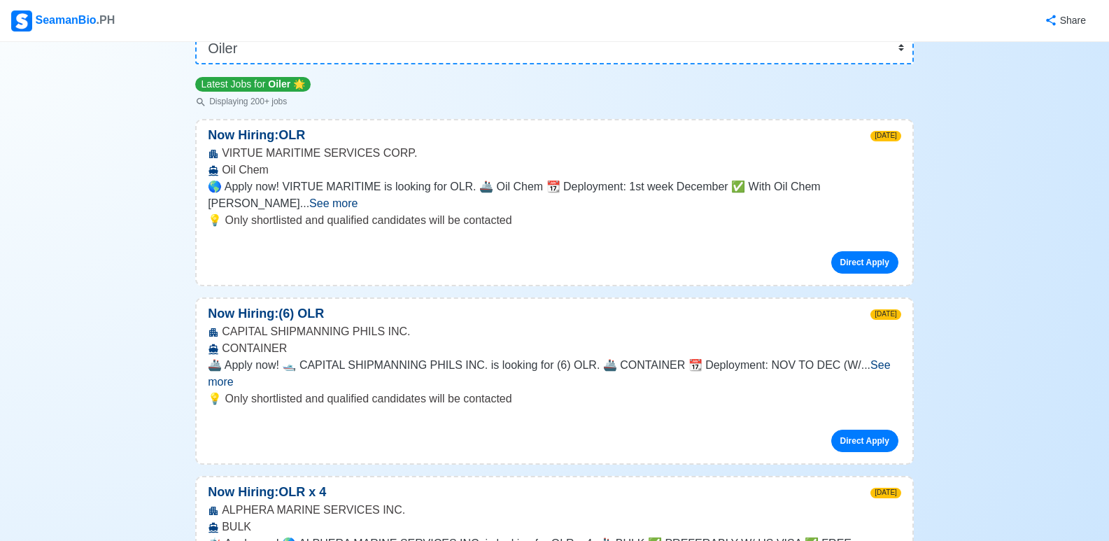
scroll to position [0, 0]
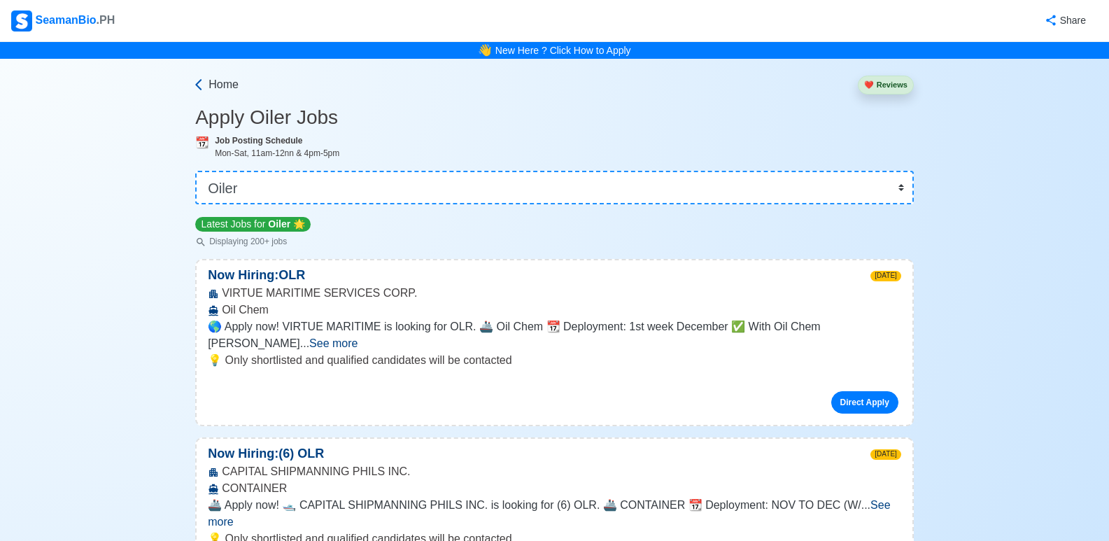
click at [216, 88] on span "Home" at bounding box center [224, 84] width 30 height 17
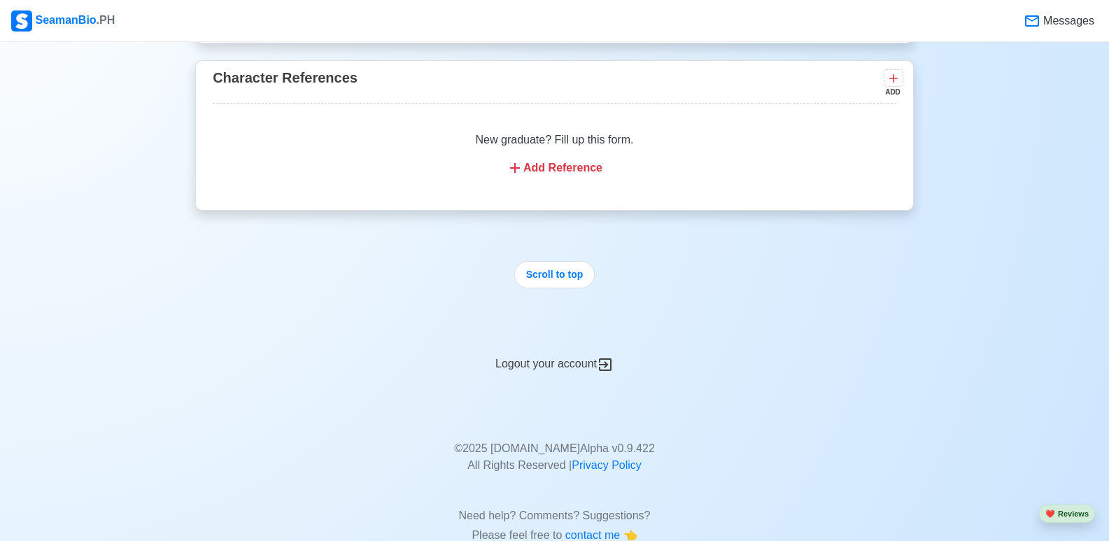
scroll to position [4069, 0]
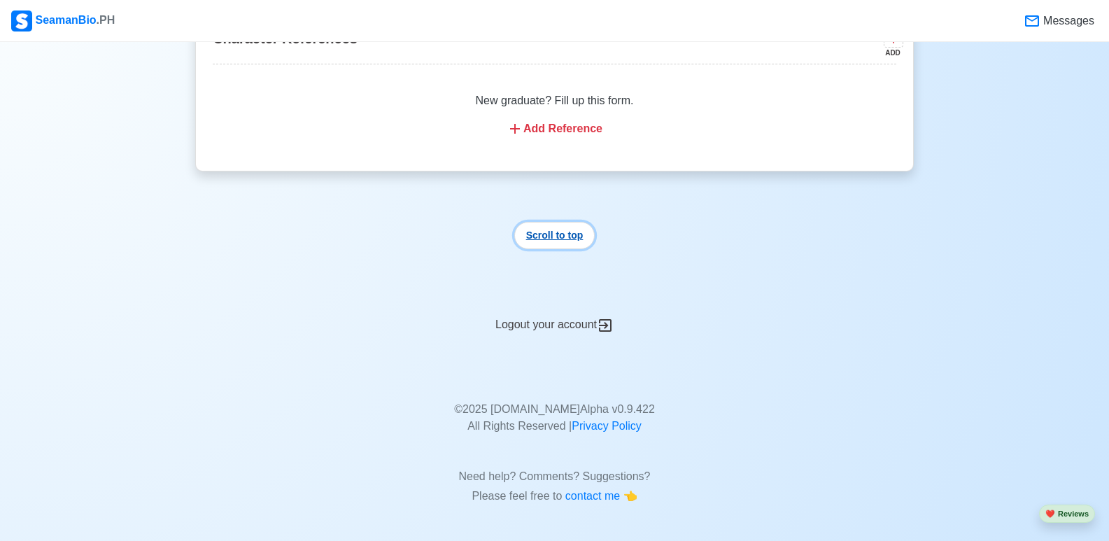
click at [574, 242] on button "Scroll to top" at bounding box center [554, 235] width 81 height 27
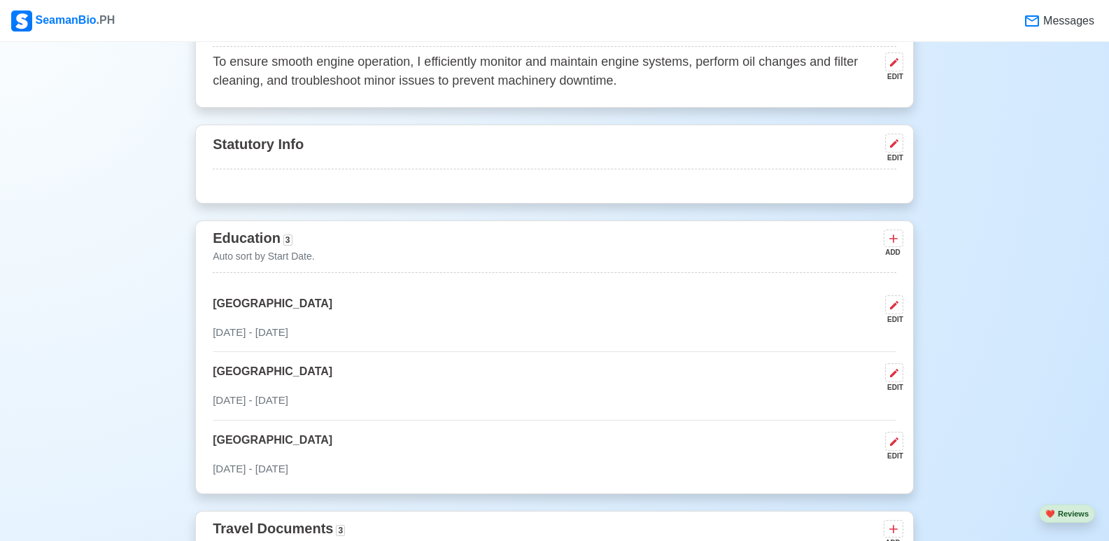
scroll to position [210, 0]
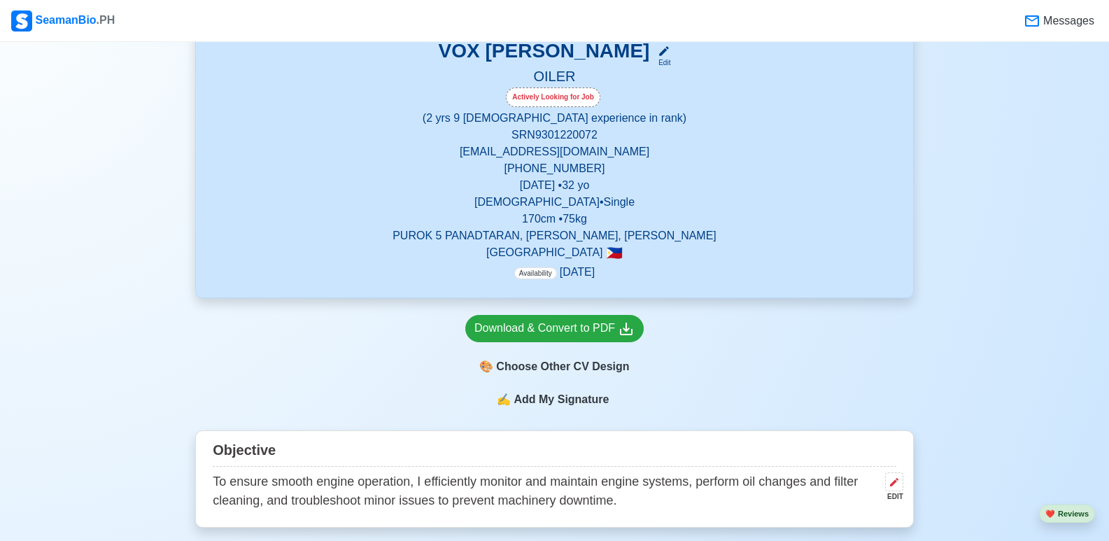
click at [554, 402] on span "Add My Signature" at bounding box center [561, 399] width 101 height 17
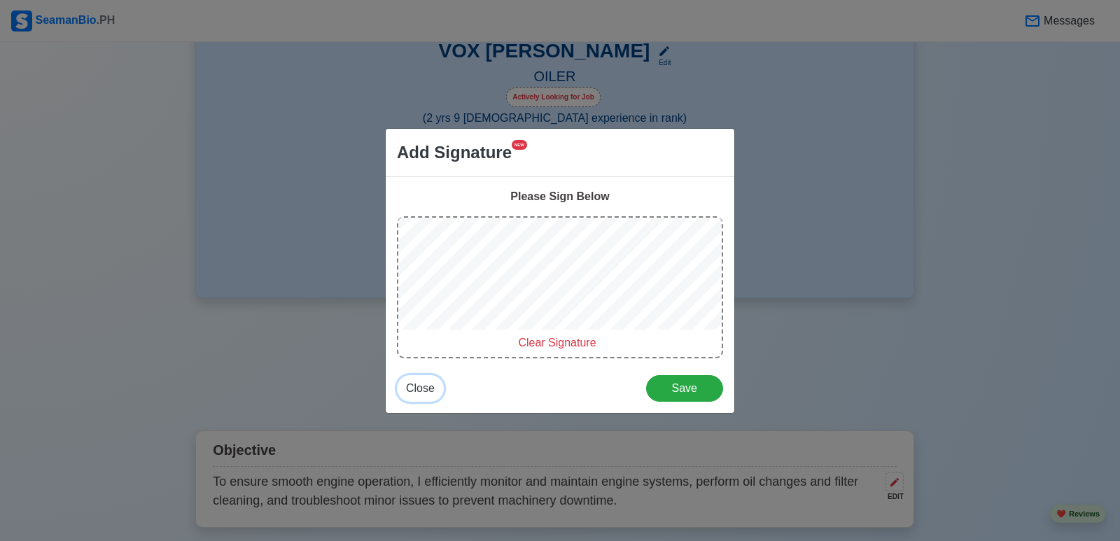
drag, startPoint x: 419, startPoint y: 391, endPoint x: 600, endPoint y: 349, distance: 185.9
click at [422, 391] on span "Close" at bounding box center [420, 388] width 29 height 12
